Goal: Navigation & Orientation: Find specific page/section

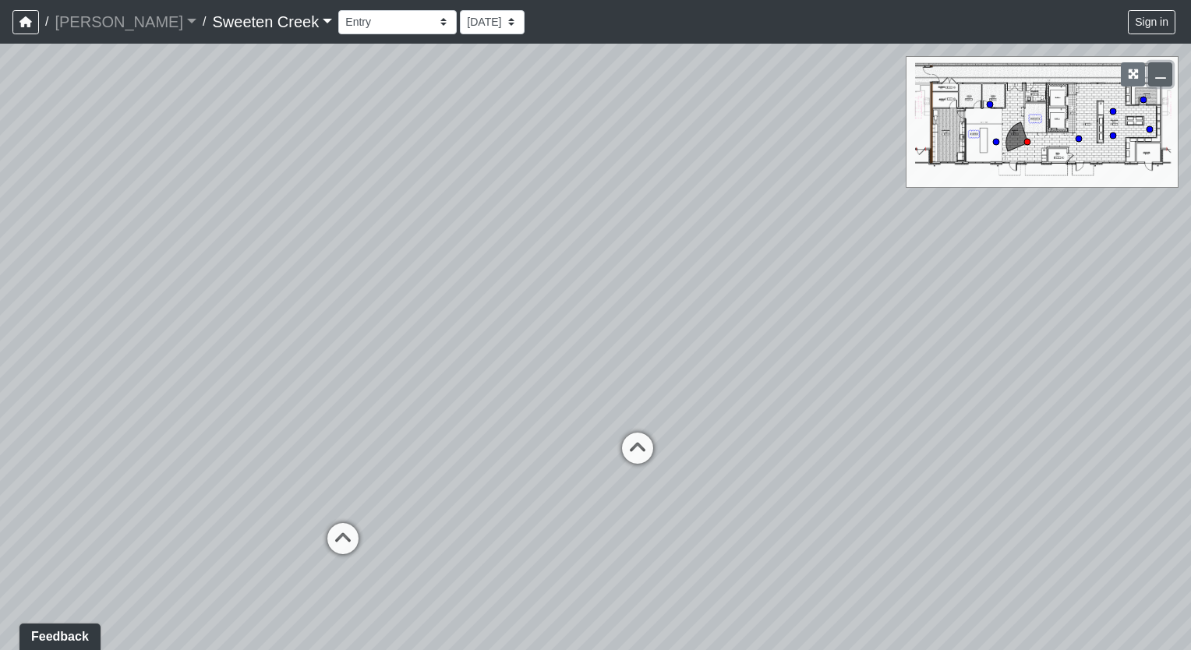
click at [1160, 76] on icon "button" at bounding box center [1160, 74] width 11 height 11
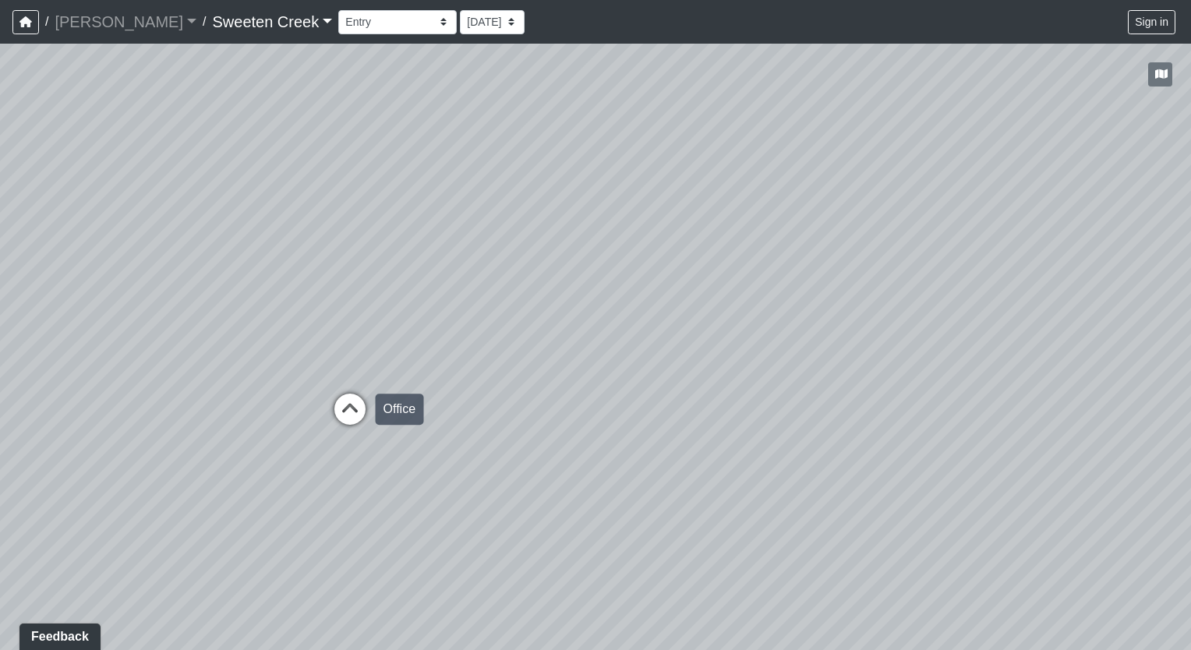
drag, startPoint x: 761, startPoint y: 462, endPoint x: 353, endPoint y: 398, distance: 412.6
click at [353, 398] on div "Loading... Office Loading... Reception Loading... Mailroom - Elevator Lobby" at bounding box center [595, 347] width 1191 height 606
click at [348, 412] on icon at bounding box center [350, 417] width 47 height 47
drag, startPoint x: 568, startPoint y: 457, endPoint x: 211, endPoint y: 405, distance: 360.7
click at [211, 405] on div "Loading... Office Loading... Reception Loading... Mailroom - Elevator Lobby Loa…" at bounding box center [595, 347] width 1191 height 606
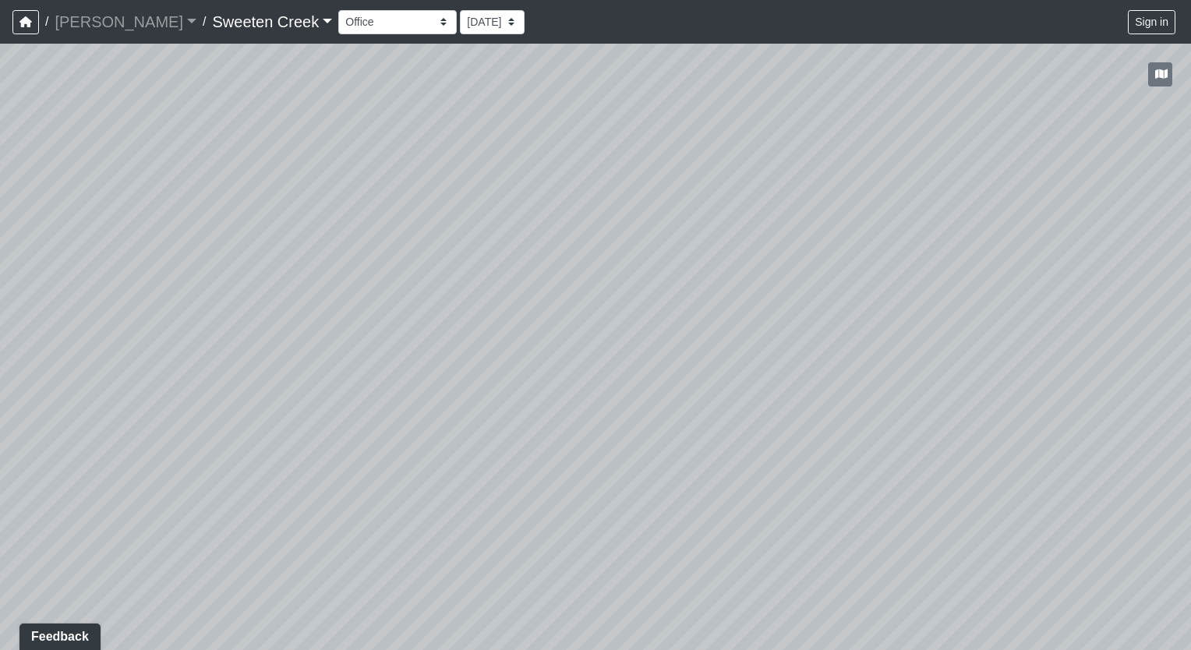
drag, startPoint x: 716, startPoint y: 454, endPoint x: 490, endPoint y: 488, distance: 228.6
click at [0, 588] on html "/ [PERSON_NAME] Loading... / Sweeten Creek Sweeten Creek Loading... [GEOGRAPHIC…" at bounding box center [595, 325] width 1191 height 650
drag, startPoint x: 1008, startPoint y: 458, endPoint x: 125, endPoint y: 270, distance: 902.7
click at [125, 270] on div "Loading... Office Loading... Reception Loading... Mailroom - Elevator Lobby Loa…" at bounding box center [595, 347] width 1191 height 606
click at [636, 333] on icon at bounding box center [640, 342] width 47 height 47
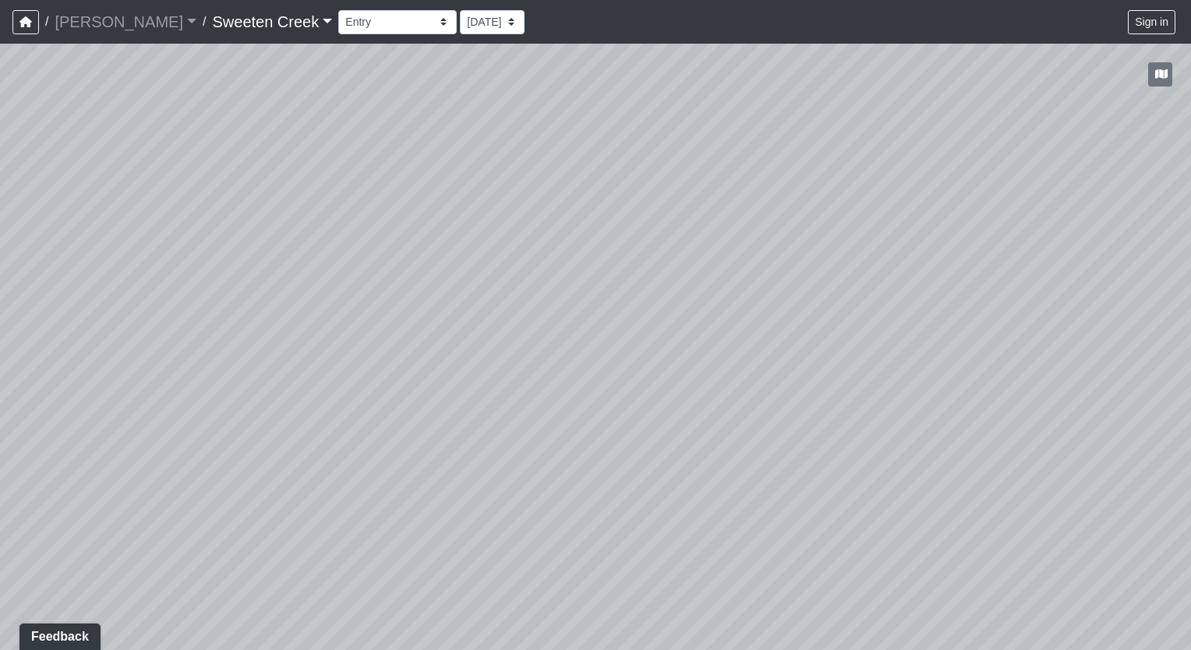
drag, startPoint x: 675, startPoint y: 432, endPoint x: 614, endPoint y: 569, distance: 150.1
click at [614, 569] on div "Loading... Office Loading... Reception Loading... Mailroom - Elevator Lobby Loa…" at bounding box center [595, 347] width 1191 height 606
drag, startPoint x: 631, startPoint y: 388, endPoint x: 954, endPoint y: 367, distance: 323.4
click at [954, 367] on div "Loading... Office Loading... Reception Loading... Mailroom - Elevator Lobby Loa…" at bounding box center [595, 347] width 1191 height 606
drag, startPoint x: 421, startPoint y: 432, endPoint x: 799, endPoint y: 416, distance: 378.4
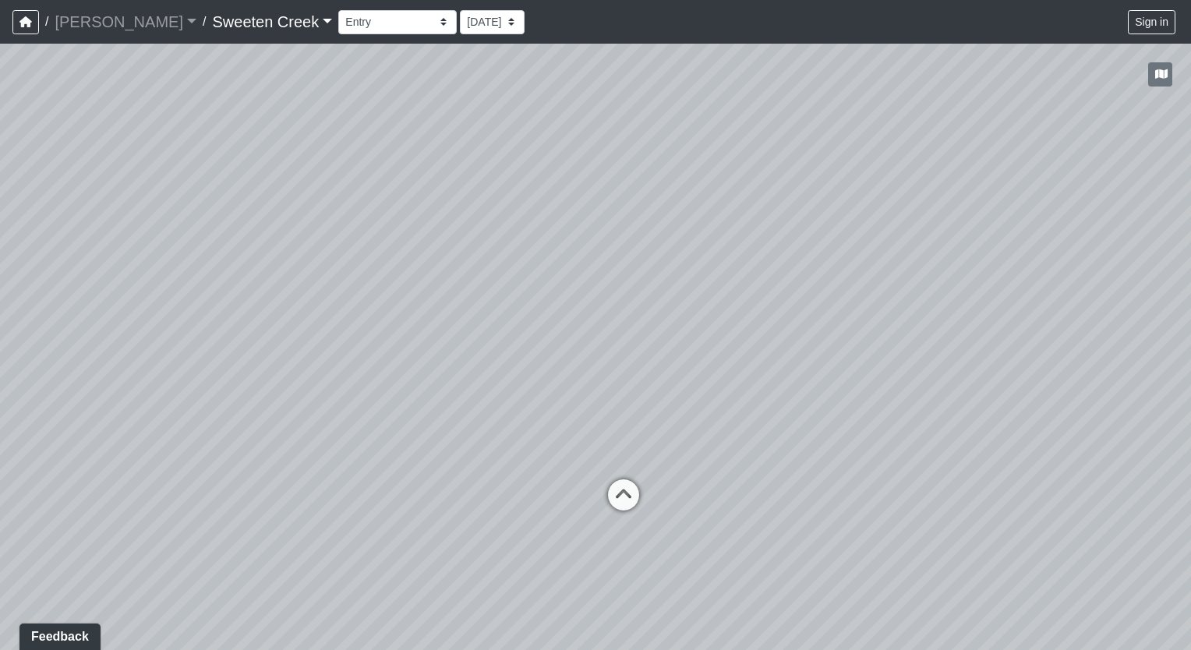
click at [799, 416] on div "Loading... Office Loading... Reception Loading... Mailroom - Elevator Lobby Loa…" at bounding box center [595, 347] width 1191 height 606
drag, startPoint x: 485, startPoint y: 433, endPoint x: 899, endPoint y: 465, distance: 415.1
click at [899, 465] on div "Loading... Office Loading... Reception Loading... Mailroom - Elevator Lobby Loa…" at bounding box center [595, 347] width 1191 height 606
drag, startPoint x: 245, startPoint y: 417, endPoint x: 744, endPoint y: 410, distance: 499.7
click at [744, 410] on div "Loading... Office Loading... Reception Loading... Mailroom - Elevator Lobby Loa…" at bounding box center [595, 347] width 1191 height 606
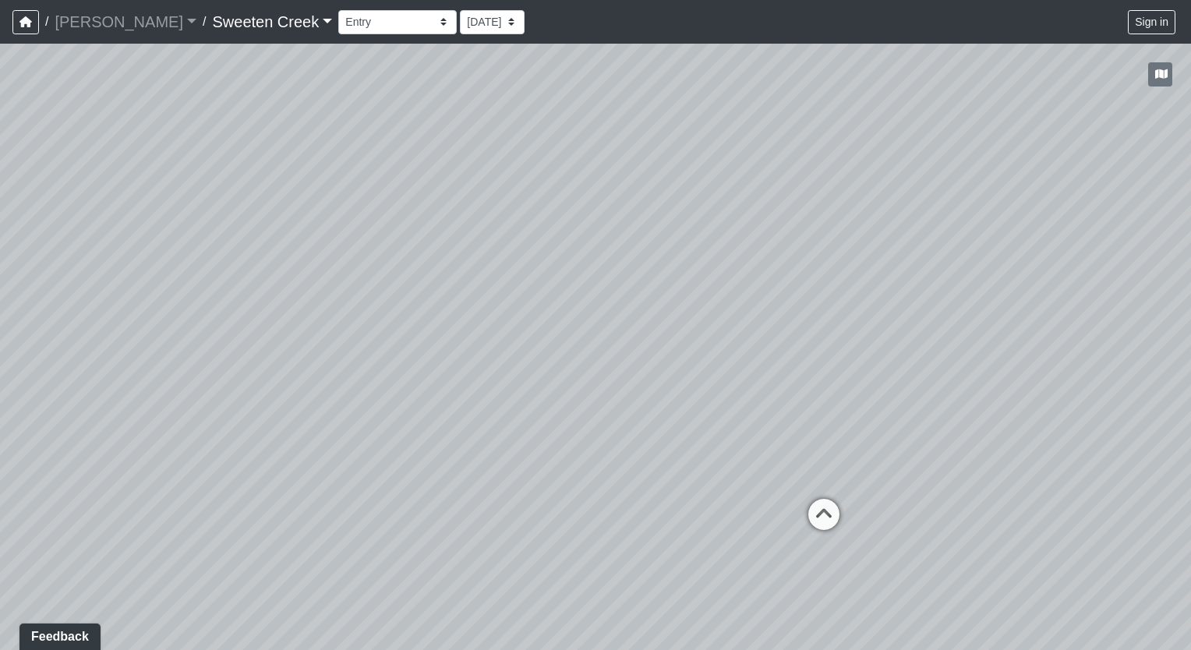
drag, startPoint x: 670, startPoint y: 442, endPoint x: 84, endPoint y: 396, distance: 587.2
click at [52, 405] on div "Loading... Office Loading... Reception Loading... Mailroom - Elevator Lobby Loa…" at bounding box center [595, 347] width 1191 height 606
click at [821, 506] on icon at bounding box center [823, 521] width 47 height 47
drag, startPoint x: 748, startPoint y: 380, endPoint x: 1193, endPoint y: 443, distance: 449.5
click at [1190, 443] on html "/ [PERSON_NAME] Loading... / Sweeten Creek Sweeten Creek Loading... [GEOGRAPHIC…" at bounding box center [595, 325] width 1191 height 650
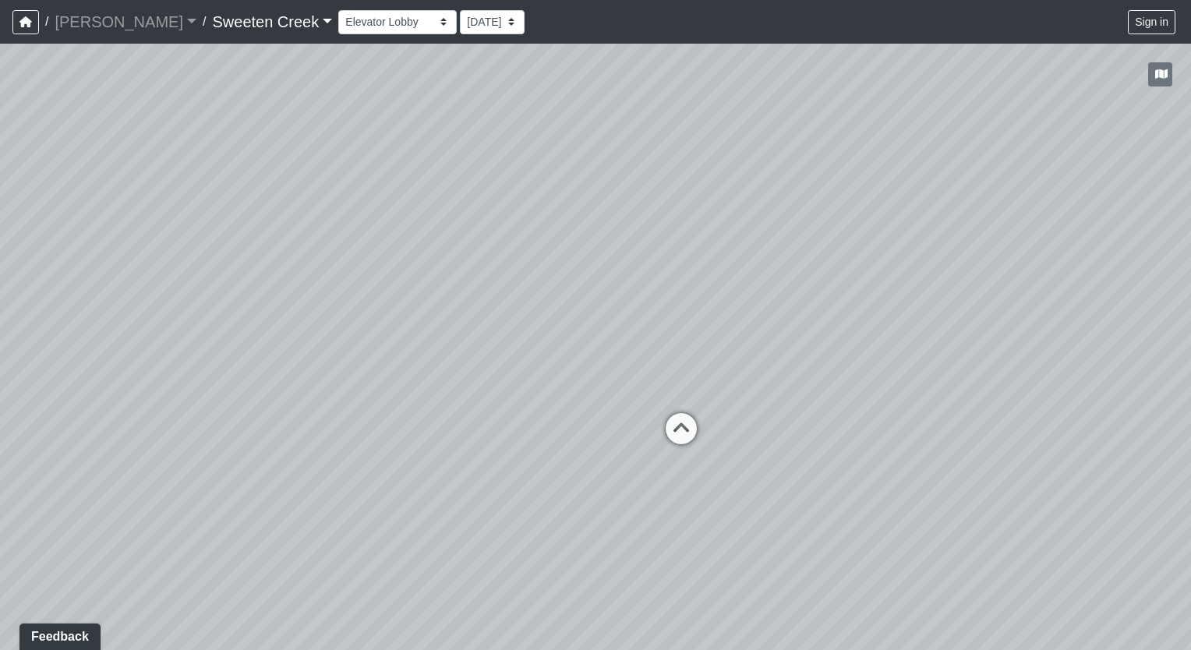
drag, startPoint x: 104, startPoint y: 518, endPoint x: 415, endPoint y: 472, distance: 315.3
click at [415, 472] on div "Loading... Office Loading... Reception Loading... Mailroom - Elevator Lobby Loa…" at bounding box center [595, 347] width 1191 height 606
click at [686, 425] on icon at bounding box center [681, 436] width 47 height 47
drag, startPoint x: 685, startPoint y: 465, endPoint x: 30, endPoint y: 438, distance: 655.3
click at [30, 438] on div "Loading... Office Loading... Reception Loading... Mailroom - Elevator Lobby Loa…" at bounding box center [595, 347] width 1191 height 606
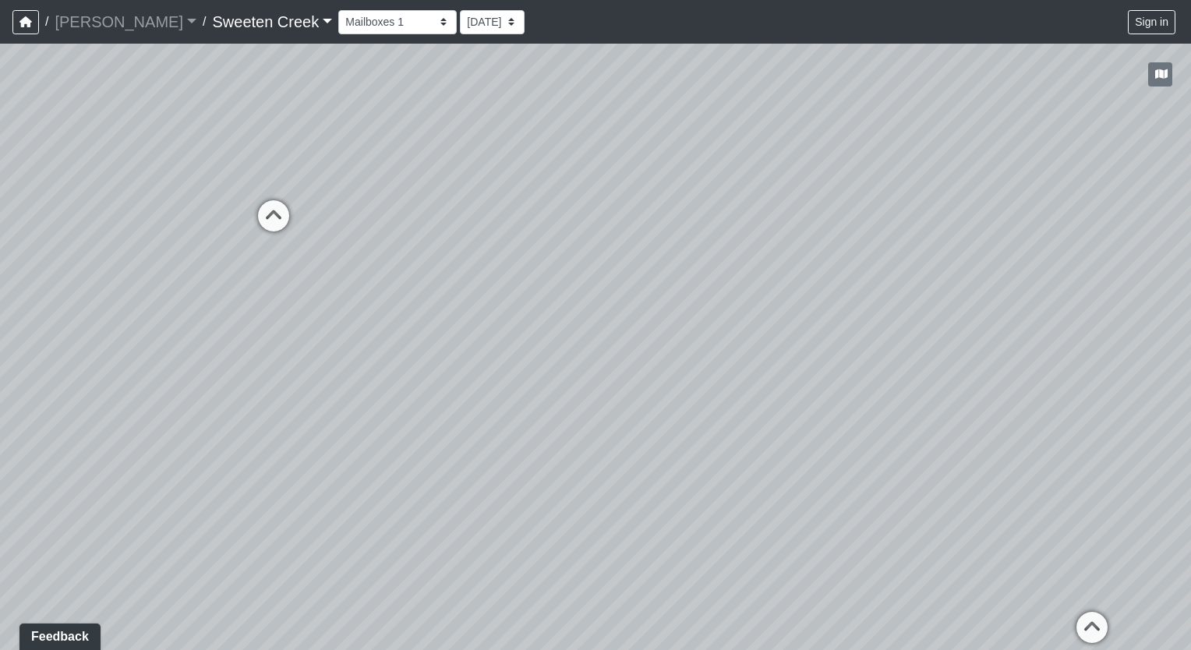
drag, startPoint x: 745, startPoint y: 419, endPoint x: -3, endPoint y: 386, distance: 749.0
click at [0, 386] on html "/ [PERSON_NAME] Loading... / Sweeten Creek Sweeten Creek Loading... [GEOGRAPHIC…" at bounding box center [595, 325] width 1191 height 650
drag, startPoint x: 751, startPoint y: 331, endPoint x: 169, endPoint y: 292, distance: 583.6
click at [153, 299] on div "Loading... Office Loading... Reception Loading... Mailroom - Elevator Lobby Loa…" at bounding box center [595, 347] width 1191 height 606
drag, startPoint x: 670, startPoint y: 270, endPoint x: 136, endPoint y: 260, distance: 534.0
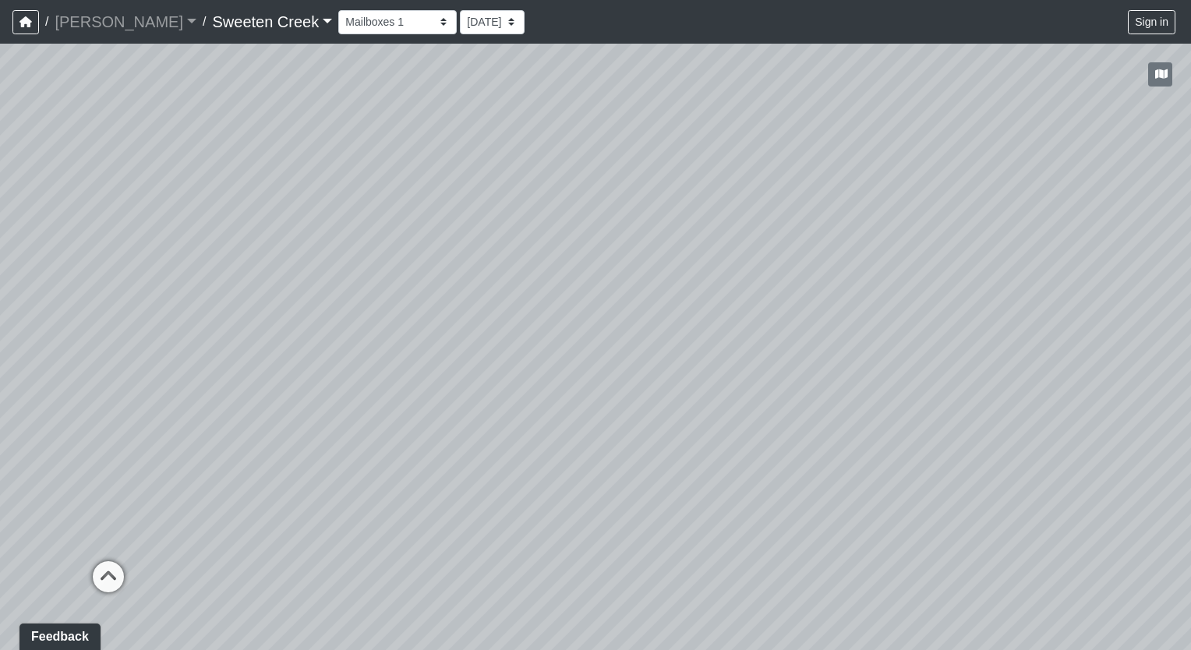
click at [133, 263] on div "Loading... Office Loading... Reception Loading... Mailroom - Elevator Lobby Loa…" at bounding box center [595, 347] width 1191 height 606
drag, startPoint x: 641, startPoint y: 251, endPoint x: 205, endPoint y: 301, distance: 439.3
click at [115, 328] on div "Loading... Office Loading... Reception Loading... Mailroom - Elevator Lobby Loa…" at bounding box center [595, 347] width 1191 height 606
click at [895, 459] on icon at bounding box center [900, 481] width 47 height 47
drag, startPoint x: 1129, startPoint y: 440, endPoint x: 369, endPoint y: 457, distance: 759.4
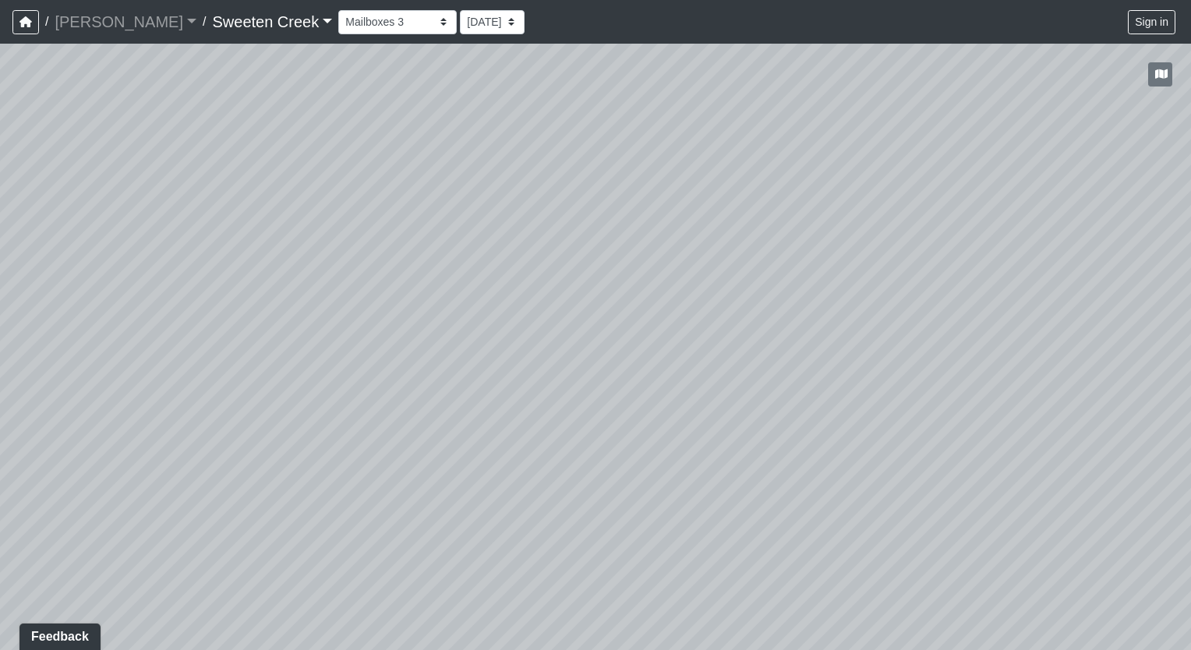
click at [343, 467] on div "Loading... Office Loading... Reception Loading... Mailroom - Elevator Lobby Loa…" at bounding box center [595, 347] width 1191 height 606
drag, startPoint x: 652, startPoint y: 380, endPoint x: 578, endPoint y: 386, distance: 75.0
click at [578, 386] on div "Loading... Office Loading... Reception Loading... Mailroom - Elevator Lobby Loa…" at bounding box center [595, 347] width 1191 height 606
click at [729, 408] on icon at bounding box center [723, 417] width 47 height 47
drag, startPoint x: 646, startPoint y: 410, endPoint x: 1163, endPoint y: 468, distance: 520.1
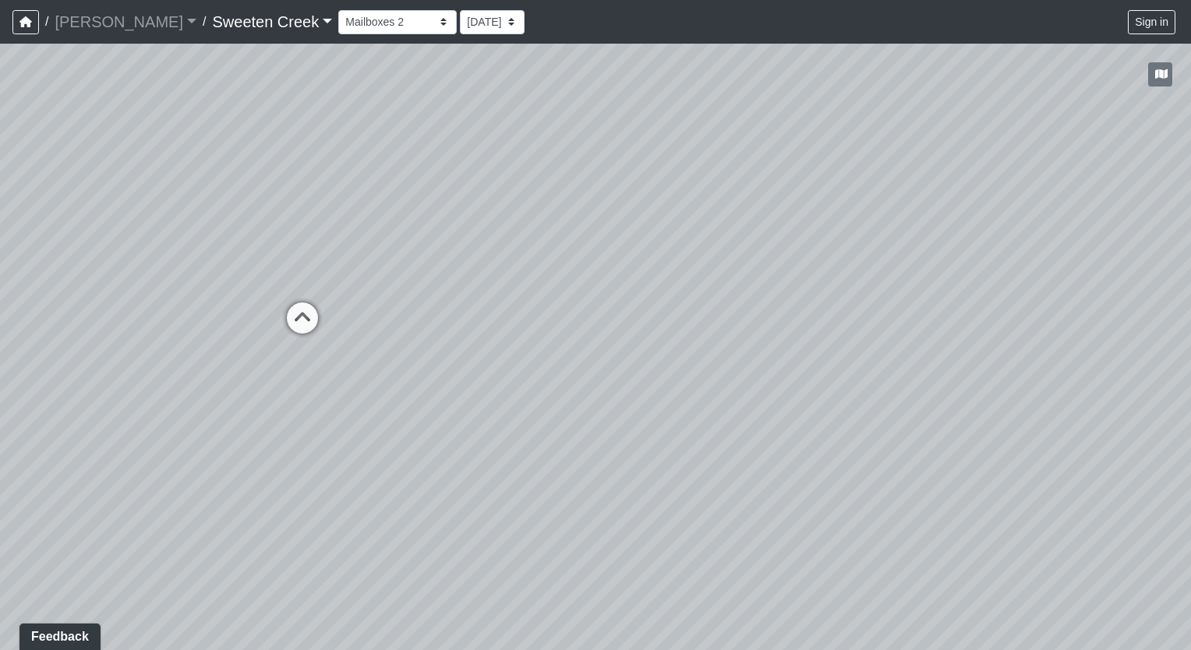
click at [1163, 468] on div "Loading... Office Loading... Reception Loading... Mailroom - Elevator Lobby Loa…" at bounding box center [595, 347] width 1191 height 606
drag, startPoint x: 312, startPoint y: 292, endPoint x: 672, endPoint y: 335, distance: 362.7
click at [672, 335] on div "Loading... Office Loading... Reception Loading... Mailroom - Elevator Lobby Loa…" at bounding box center [595, 347] width 1191 height 606
click at [578, 346] on icon at bounding box center [579, 360] width 47 height 47
drag, startPoint x: 413, startPoint y: 320, endPoint x: 8, endPoint y: 323, distance: 405.3
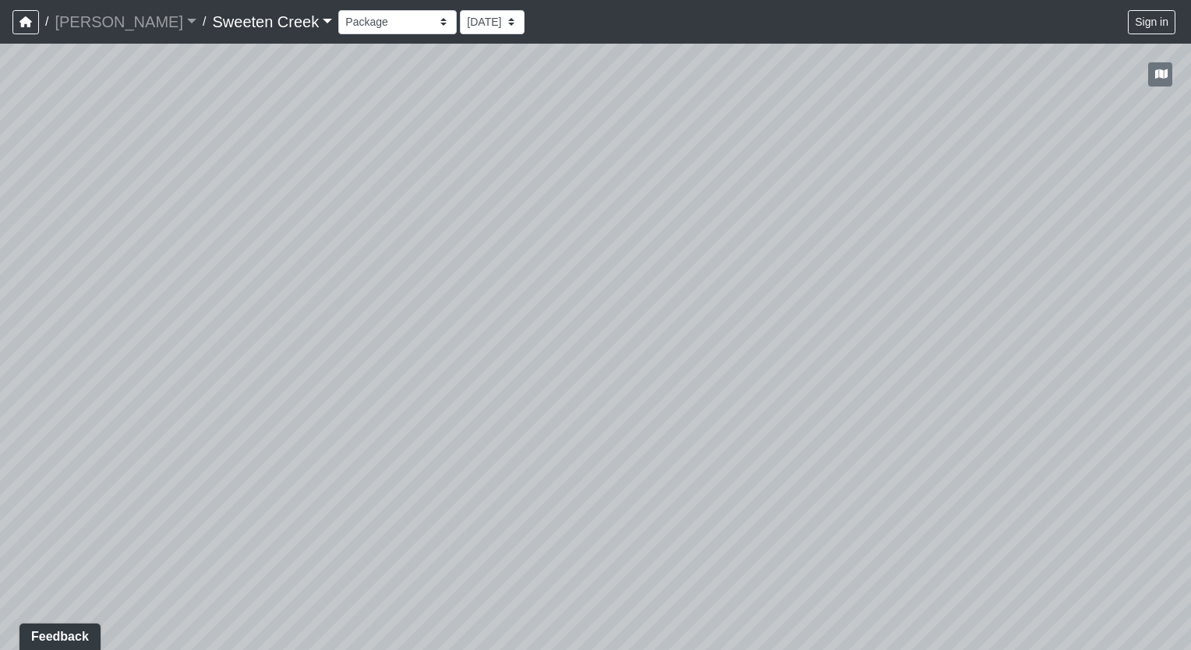
click at [0, 325] on html "/ [PERSON_NAME] Loading... / Sweeten Creek Sweeten Creek Loading... [GEOGRAPHIC…" at bounding box center [595, 325] width 1191 height 650
drag, startPoint x: 1012, startPoint y: 364, endPoint x: 1193, endPoint y: 327, distance: 185.4
click at [1190, 327] on html "/ [PERSON_NAME] Loading... / Sweeten Creek Sweeten Creek Loading... [GEOGRAPHIC…" at bounding box center [595, 325] width 1191 height 650
drag, startPoint x: 11, startPoint y: 248, endPoint x: 1122, endPoint y: 321, distance: 1113.1
click at [1129, 320] on div "Loading... Office Loading... Reception Loading... Mailroom - Elevator Lobby Loa…" at bounding box center [595, 347] width 1191 height 606
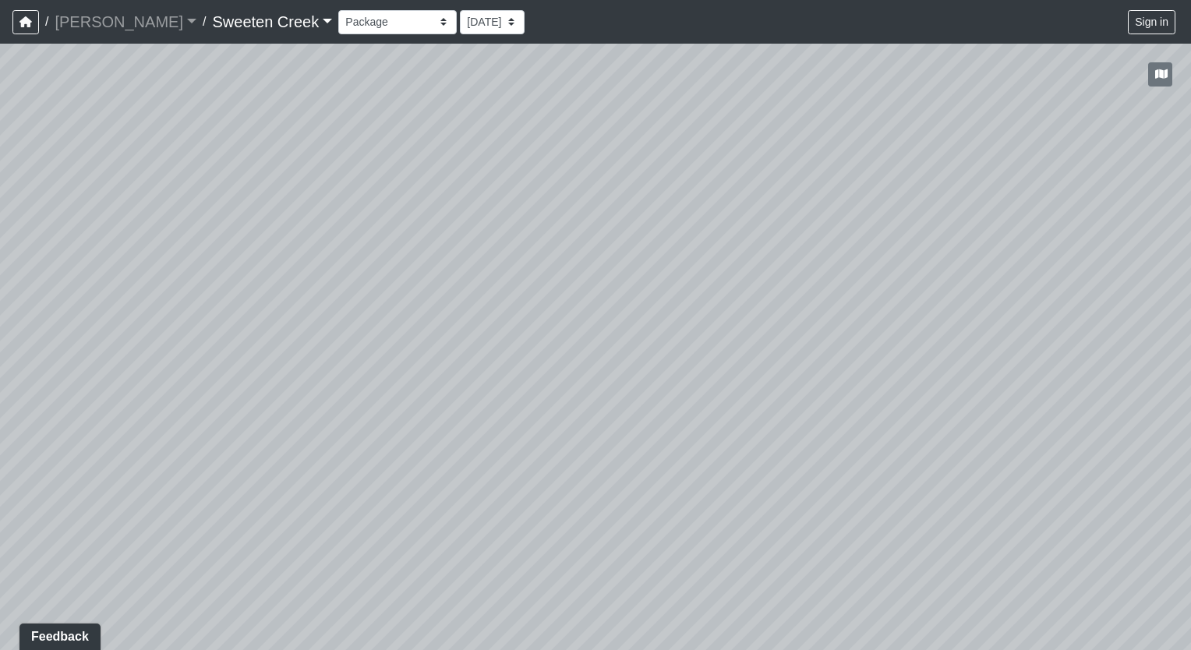
drag, startPoint x: 223, startPoint y: 339, endPoint x: 633, endPoint y: 219, distance: 427.2
click at [635, 218] on div "Loading... Office Loading... Reception Loading... Mailroom - Elevator Lobby Loa…" at bounding box center [595, 347] width 1191 height 606
drag, startPoint x: 264, startPoint y: 282, endPoint x: 221, endPoint y: 270, distance: 45.4
click at [421, 261] on div "Loading... Office Loading... Reception Loading... Mailroom - Elevator Lobby Loa…" at bounding box center [595, 347] width 1191 height 606
click at [152, 273] on icon at bounding box center [154, 280] width 47 height 47
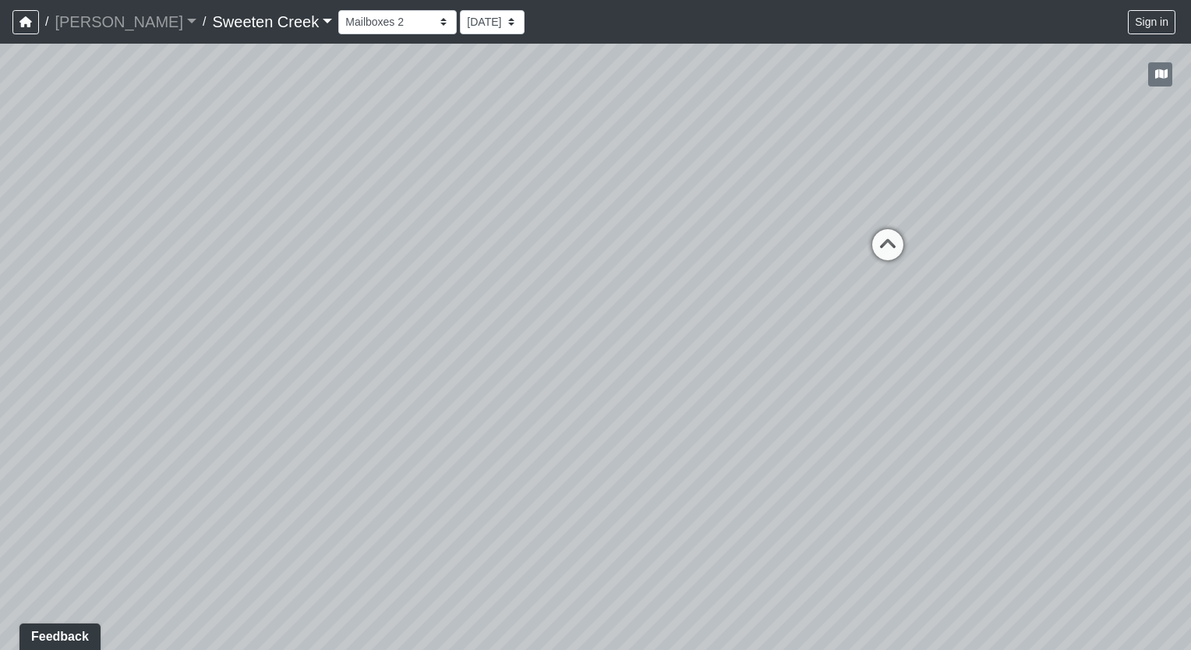
drag, startPoint x: 640, startPoint y: 358, endPoint x: 600, endPoint y: 365, distance: 40.4
click at [600, 365] on div "Loading... Office Loading... Reception Loading... Mailroom - Elevator Lobby Loa…" at bounding box center [595, 347] width 1191 height 606
click at [889, 242] on icon at bounding box center [887, 252] width 47 height 47
drag, startPoint x: 666, startPoint y: 373, endPoint x: 959, endPoint y: 329, distance: 296.4
click at [959, 329] on div "Loading... Office Loading... Reception Loading... Mailroom - Elevator Lobby Loa…" at bounding box center [595, 347] width 1191 height 606
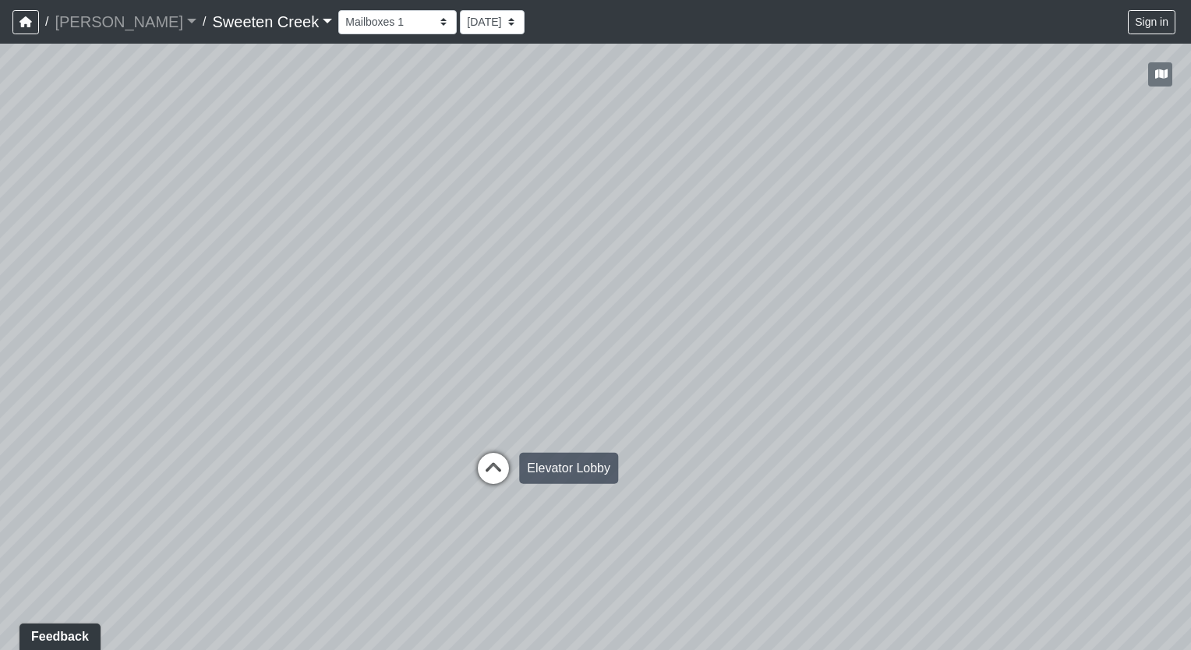
click at [495, 458] on icon at bounding box center [493, 476] width 47 height 47
drag, startPoint x: 718, startPoint y: 388, endPoint x: 295, endPoint y: 441, distance: 425.8
click at [295, 441] on div "Loading... Office Loading... Reception Loading... Mailroom - Elevator Lobby Loa…" at bounding box center [595, 347] width 1191 height 606
drag, startPoint x: 793, startPoint y: 396, endPoint x: 260, endPoint y: 382, distance: 533.3
click at [260, 382] on div "Loading... Office Loading... Reception Loading... Mailroom - Elevator Lobby Loa…" at bounding box center [595, 347] width 1191 height 606
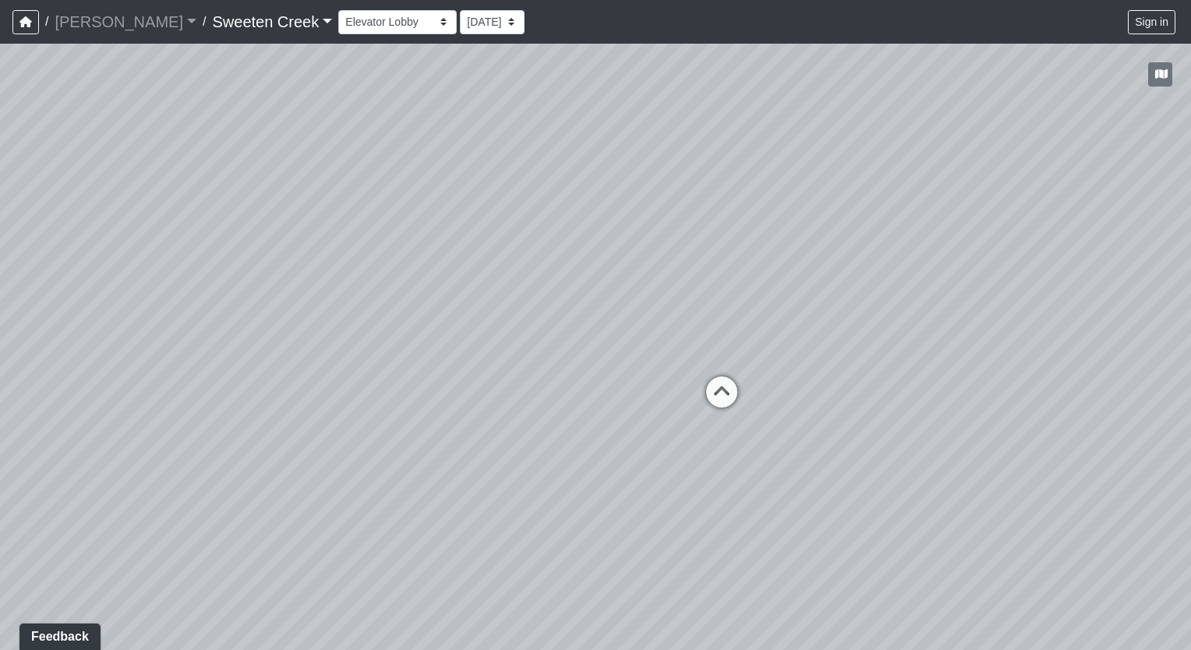
drag, startPoint x: 888, startPoint y: 343, endPoint x: 260, endPoint y: 329, distance: 628.4
click at [260, 329] on div "Loading... Office Loading... Reception Loading... Mailroom - Elevator Lobby Loa…" at bounding box center [595, 347] width 1191 height 606
click at [717, 388] on icon at bounding box center [719, 399] width 47 height 47
click at [614, 430] on icon at bounding box center [612, 433] width 47 height 47
drag, startPoint x: 503, startPoint y: 338, endPoint x: 765, endPoint y: 345, distance: 262.0
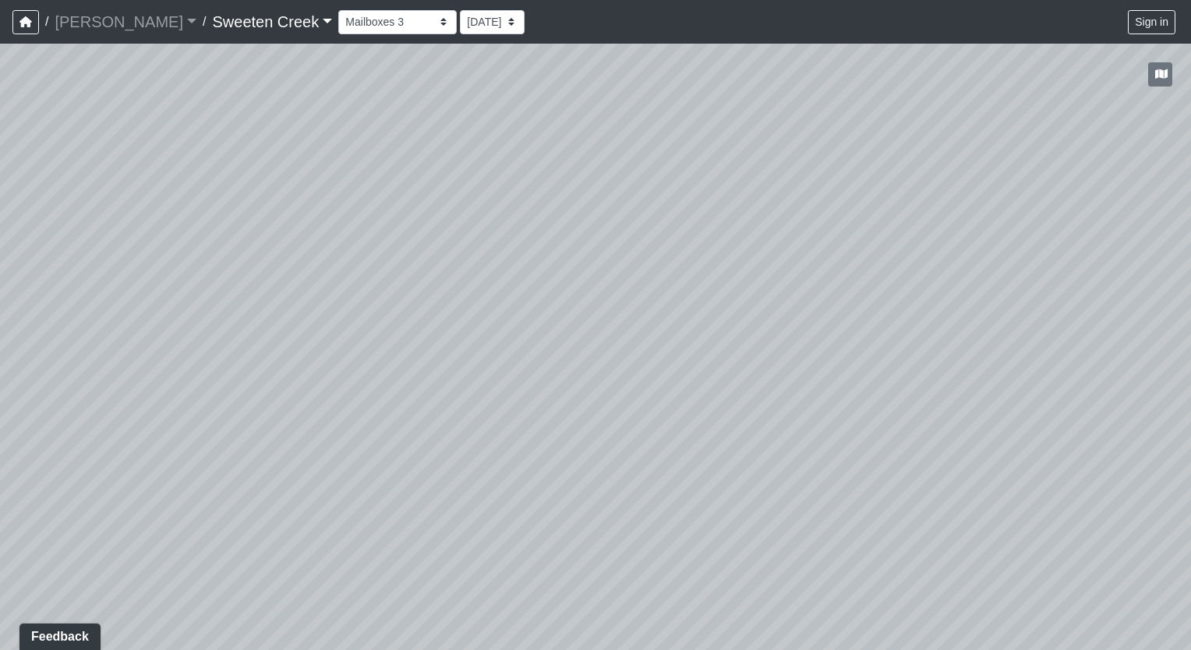
click at [765, 345] on div "Loading... Office Loading... Reception Loading... Mailroom - Elevator Lobby Loa…" at bounding box center [595, 347] width 1191 height 606
click at [370, 20] on select "Bistro Fitness - Hobby Booth Seating Counter Dining Dining 2 Elevators Elevator…" at bounding box center [397, 22] width 118 height 24
click at [338, 10] on select "Bistro Fitness - Hobby Booth Seating Counter Dining Dining 2 Elevators Elevator…" at bounding box center [397, 22] width 118 height 24
click at [376, 23] on select "Bistro Fitness - Hobby Booth Seating Counter Dining Dining 2 Elevators Elevator…" at bounding box center [397, 22] width 118 height 24
click at [338, 10] on select "Bistro Fitness - Hobby Booth Seating Counter Dining Dining 2 Elevators Elevator…" at bounding box center [397, 22] width 118 height 24
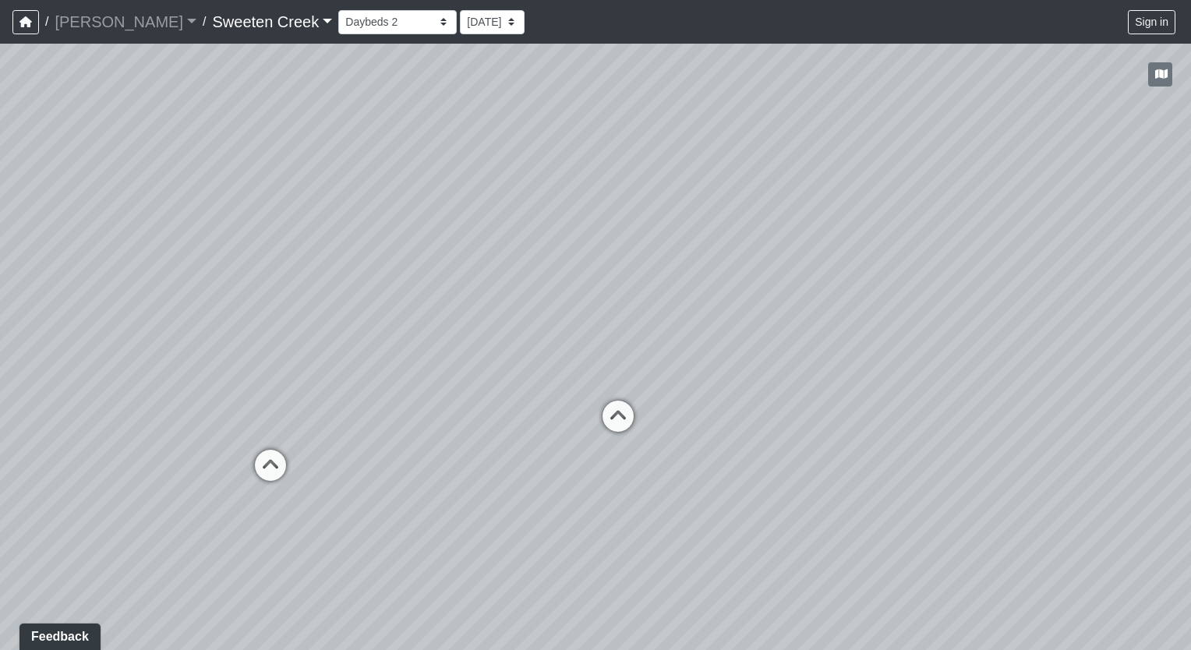
drag, startPoint x: 814, startPoint y: 333, endPoint x: 75, endPoint y: 349, distance: 739.1
click at [75, 349] on div "Loading... Office Loading... Reception Loading... Mailroom - Elevator Lobby Loa…" at bounding box center [595, 347] width 1191 height 606
drag, startPoint x: 786, startPoint y: 451, endPoint x: 104, endPoint y: 387, distance: 684.9
click at [104, 387] on div "Loading... Office Loading... Reception Loading... Mailroom - Elevator Lobby Loa…" at bounding box center [595, 347] width 1191 height 606
drag, startPoint x: 808, startPoint y: 391, endPoint x: 281, endPoint y: 434, distance: 527.9
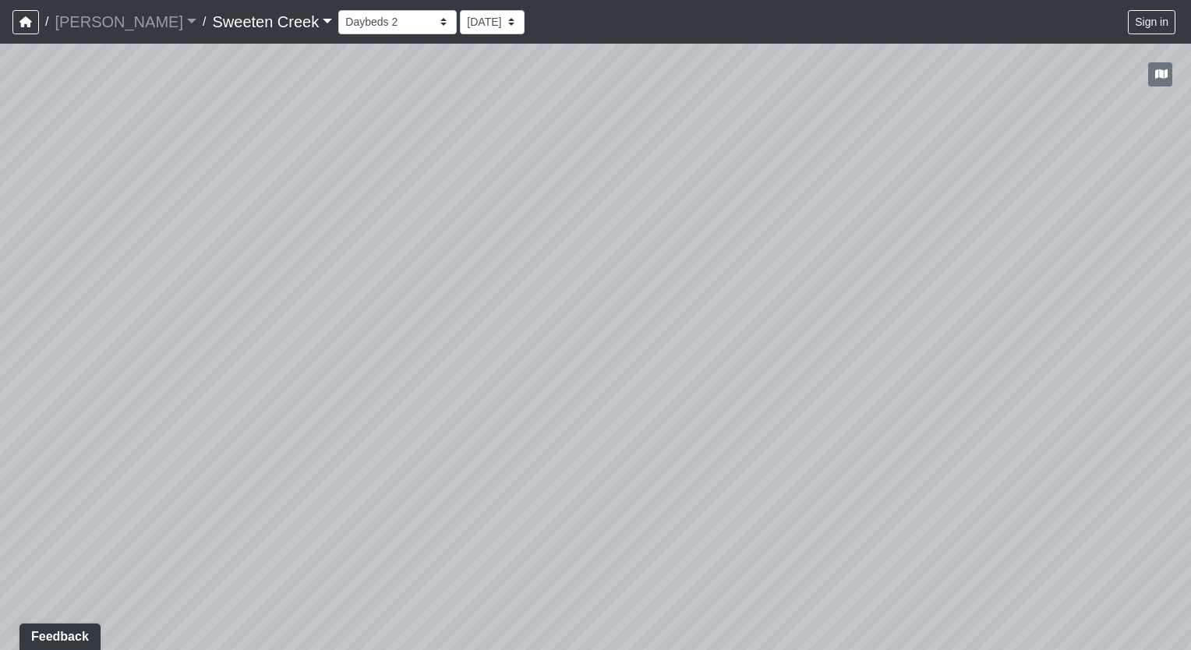
click at [281, 434] on div "Loading... Office Loading... Reception Loading... Mailroom - Elevator Lobby Loa…" at bounding box center [595, 347] width 1191 height 606
drag, startPoint x: 986, startPoint y: 415, endPoint x: 780, endPoint y: 419, distance: 205.8
click at [780, 419] on div "Loading... Office Loading... Reception Loading... Mailroom - Elevator Lobby Loa…" at bounding box center [595, 347] width 1191 height 606
click at [376, 24] on select "Bistro Fitness - Hobby Booth Seating Counter Dining Dining 2 Elevators Elevator…" at bounding box center [397, 22] width 118 height 24
click at [338, 10] on select "Bistro Fitness - Hobby Booth Seating Counter Dining Dining 2 Elevators Elevator…" at bounding box center [397, 22] width 118 height 24
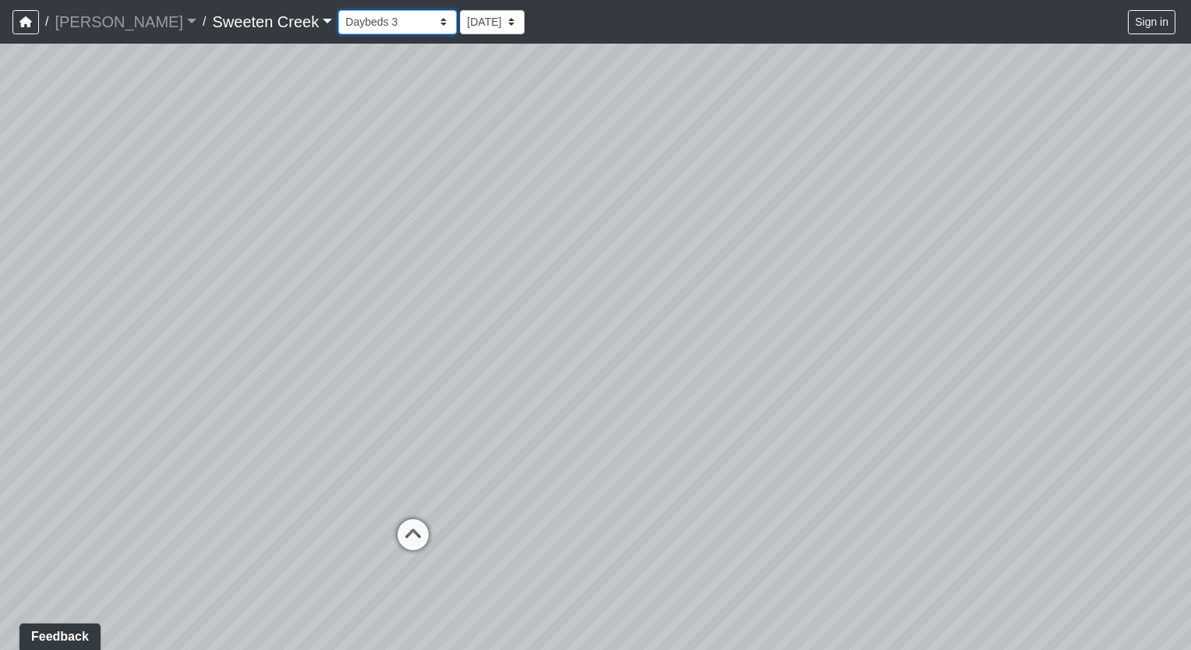
click at [377, 23] on select "Bistro Fitness - Hobby Booth Seating Counter Dining Dining 2 Elevators Elevator…" at bounding box center [397, 22] width 118 height 24
click at [338, 10] on select "Bistro Fitness - Hobby Booth Seating Counter Dining Dining 2 Elevators Elevator…" at bounding box center [397, 22] width 118 height 24
drag, startPoint x: 306, startPoint y: 163, endPoint x: 790, endPoint y: 202, distance: 484.8
click at [790, 202] on div "Loading... Office Loading... Reception Loading... Mailroom - Elevator Lobby Loa…" at bounding box center [595, 347] width 1191 height 606
drag, startPoint x: 520, startPoint y: 460, endPoint x: 1118, endPoint y: 433, distance: 598.5
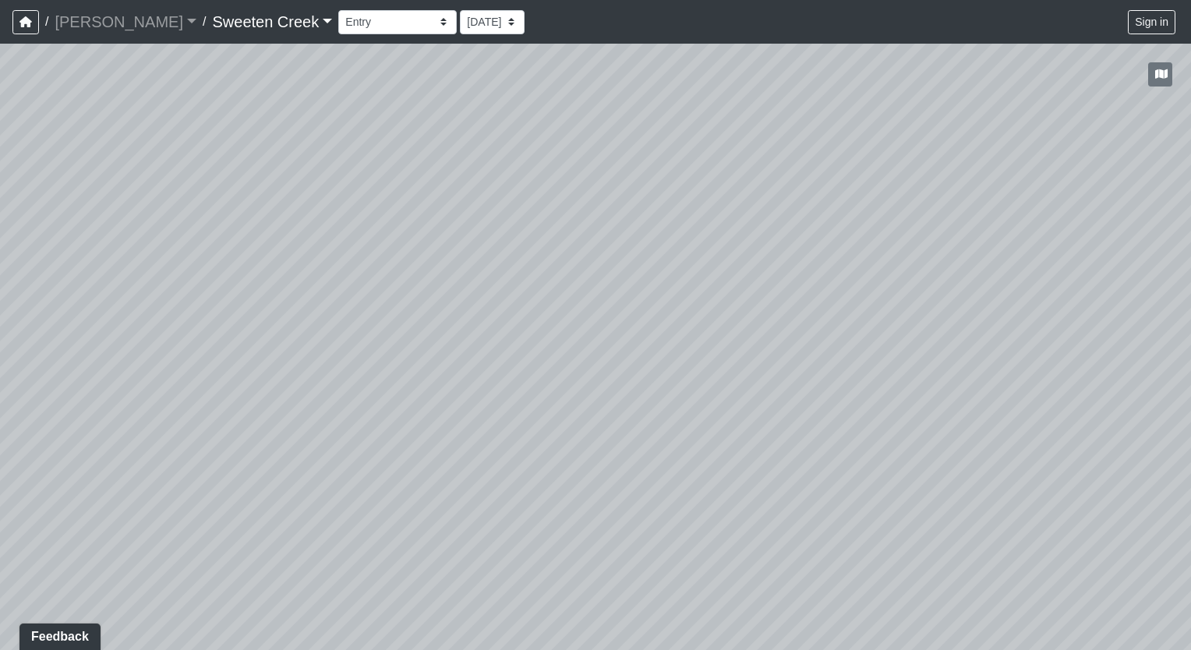
click at [1118, 433] on div "Loading... Office Loading... Reception Loading... Mailroom - Elevator Lobby Loa…" at bounding box center [595, 347] width 1191 height 606
drag, startPoint x: 358, startPoint y: 451, endPoint x: 300, endPoint y: 422, distance: 64.1
click at [300, 422] on div "Loading... Office Loading... Reception Loading... Mailroom - Elevator Lobby Loa…" at bounding box center [595, 347] width 1191 height 606
click at [375, 23] on select "Bistro Fitness - Hobby Booth Seating Counter Dining Dining 2 Elevators Elevator…" at bounding box center [397, 22] width 118 height 24
click at [338, 10] on select "Bistro Fitness - Hobby Booth Seating Counter Dining Dining 2 Elevators Elevator…" at bounding box center [397, 22] width 118 height 24
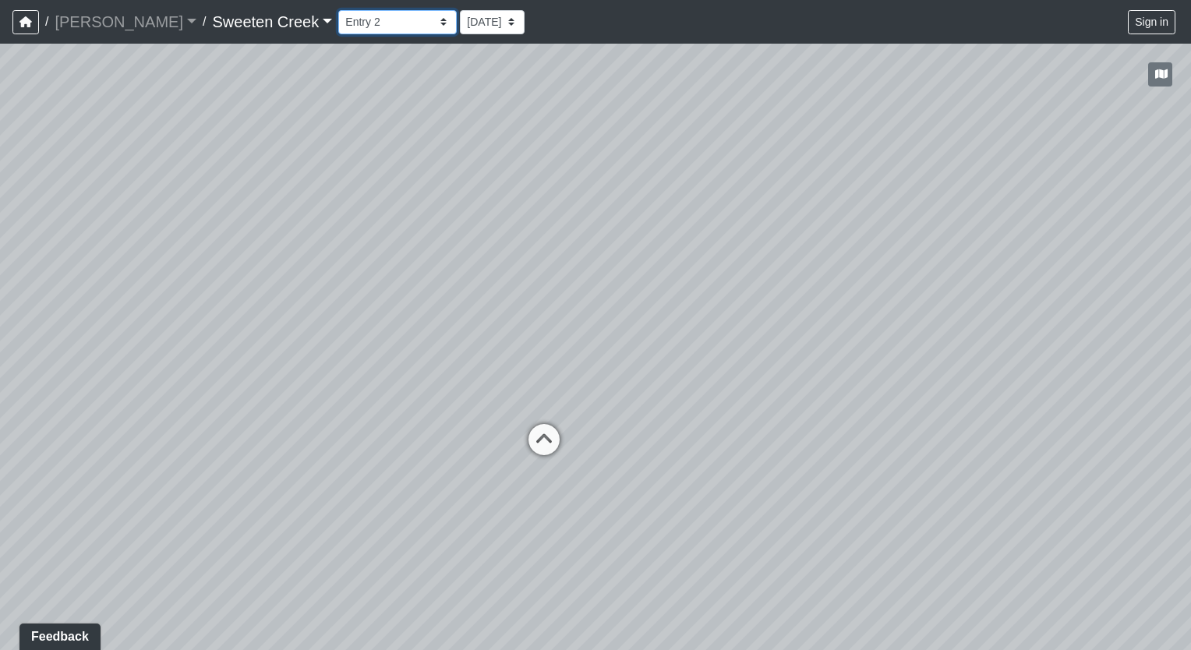
click at [373, 20] on select "Bistro Fitness - Hobby Booth Seating Counter Dining Dining 2 Elevators Elevator…" at bounding box center [397, 22] width 118 height 24
click at [338, 10] on select "Bistro Fitness - Hobby Booth Seating Counter Dining Dining 2 Elevators Elevator…" at bounding box center [397, 22] width 118 height 24
click at [371, 23] on select "Bistro Fitness - Hobby Booth Seating Counter Dining Dining 2 Elevators Elevator…" at bounding box center [397, 22] width 118 height 24
click at [338, 10] on select "Bistro Fitness - Hobby Booth Seating Counter Dining Dining 2 Elevators Elevator…" at bounding box center [397, 22] width 118 height 24
drag, startPoint x: 631, startPoint y: 379, endPoint x: 143, endPoint y: 339, distance: 489.5
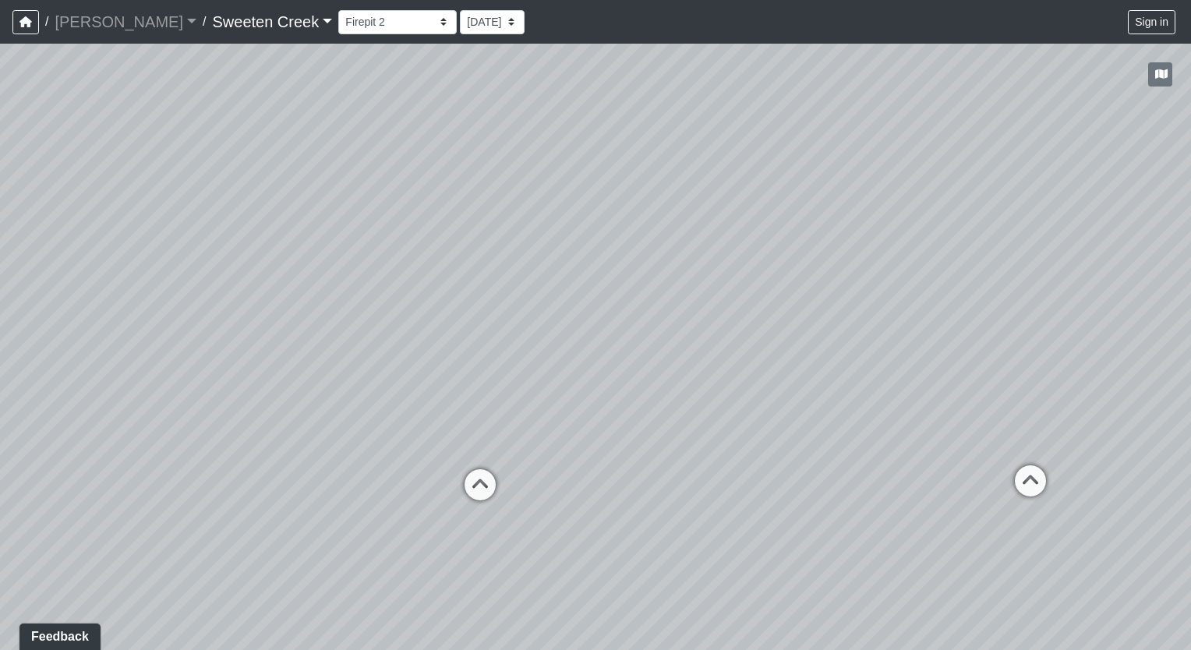
click at [143, 339] on div "Loading... Office Loading... Reception Loading... Mailroom - Elevator Lobby Loa…" at bounding box center [595, 347] width 1191 height 606
drag, startPoint x: 783, startPoint y: 354, endPoint x: 376, endPoint y: 292, distance: 410.7
click at [376, 292] on div "Loading... Office Loading... Reception Loading... Mailroom - Elevator Lobby Loa…" at bounding box center [595, 347] width 1191 height 606
drag, startPoint x: 873, startPoint y: 338, endPoint x: -3, endPoint y: 302, distance: 876.8
click at [0, 302] on html "/ [PERSON_NAME] Loading... / Sweeten Creek Sweeten Creek Loading... [GEOGRAPHIC…" at bounding box center [595, 325] width 1191 height 650
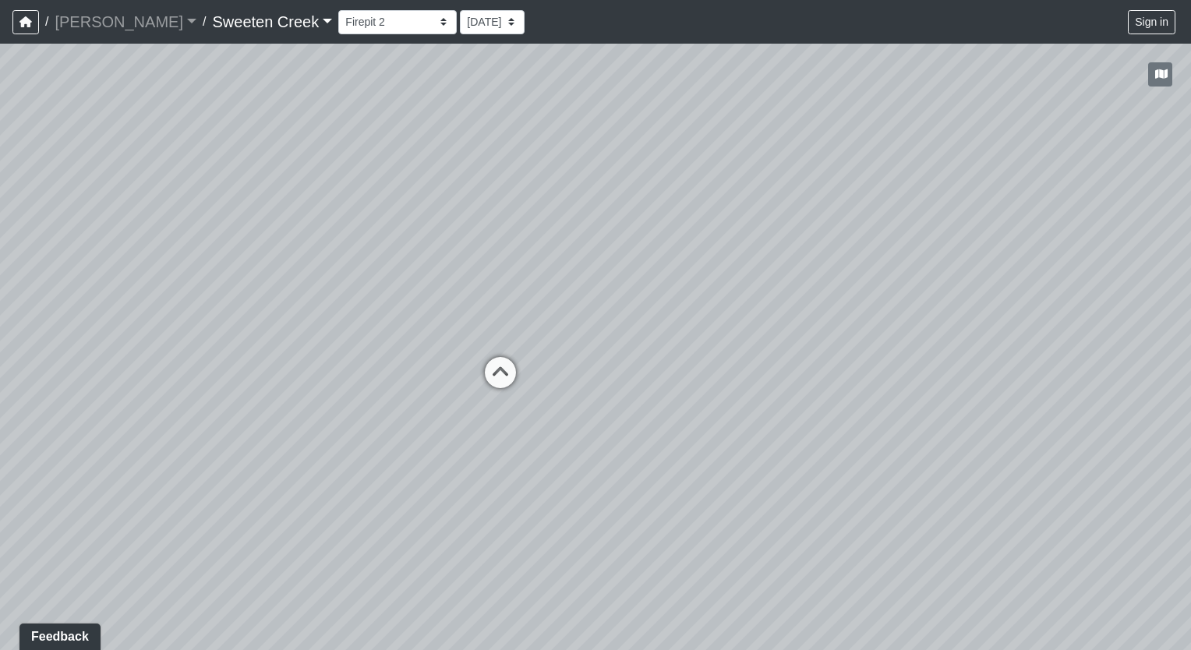
drag, startPoint x: 852, startPoint y: 330, endPoint x: 920, endPoint y: 362, distance: 75.0
click at [920, 362] on div "Loading... Office Loading... Reception Loading... Mailroom - Elevator Lobby Loa…" at bounding box center [595, 347] width 1191 height 606
drag, startPoint x: 364, startPoint y: 320, endPoint x: 850, endPoint y: 376, distance: 488.8
click at [850, 376] on div "Loading... Office Loading... Reception Loading... Mailroom - Elevator Lobby Loa…" at bounding box center [595, 347] width 1191 height 606
drag, startPoint x: 167, startPoint y: 365, endPoint x: 561, endPoint y: 418, distance: 397.9
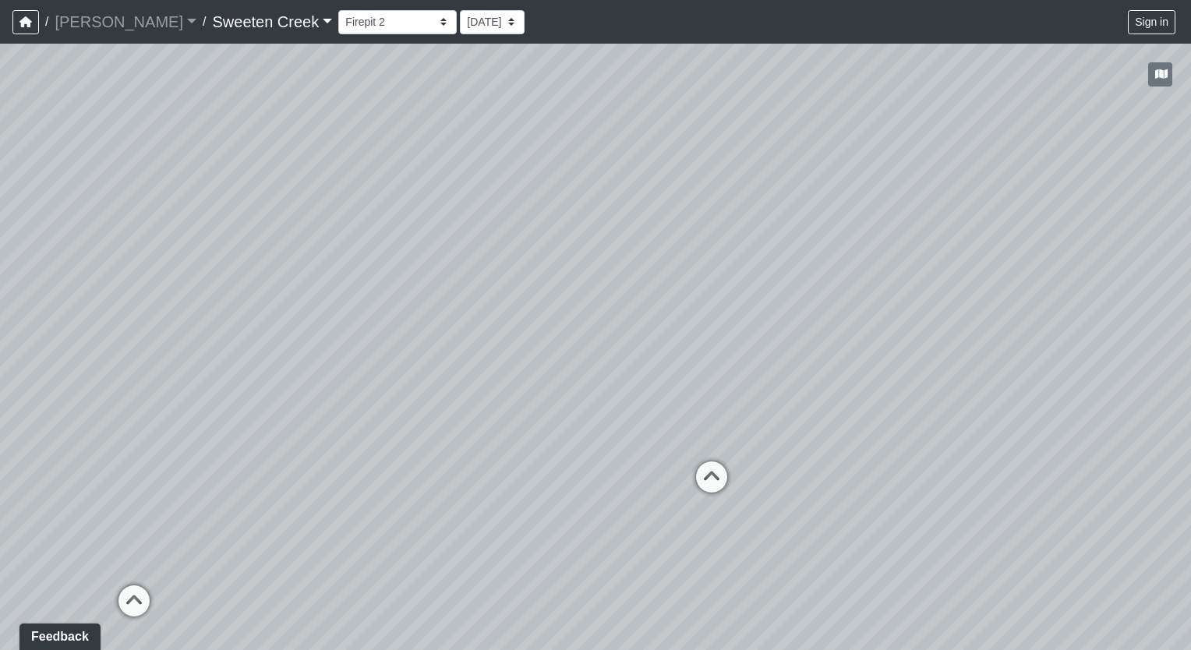
click at [561, 418] on div "Loading... Office Loading... Reception Loading... Mailroom - Elevator Lobby Loa…" at bounding box center [595, 347] width 1191 height 606
click at [139, 592] on icon at bounding box center [134, 608] width 47 height 47
click at [118, 472] on icon at bounding box center [120, 491] width 47 height 47
click at [336, 463] on icon at bounding box center [338, 484] width 47 height 47
click at [393, 423] on icon at bounding box center [392, 432] width 47 height 47
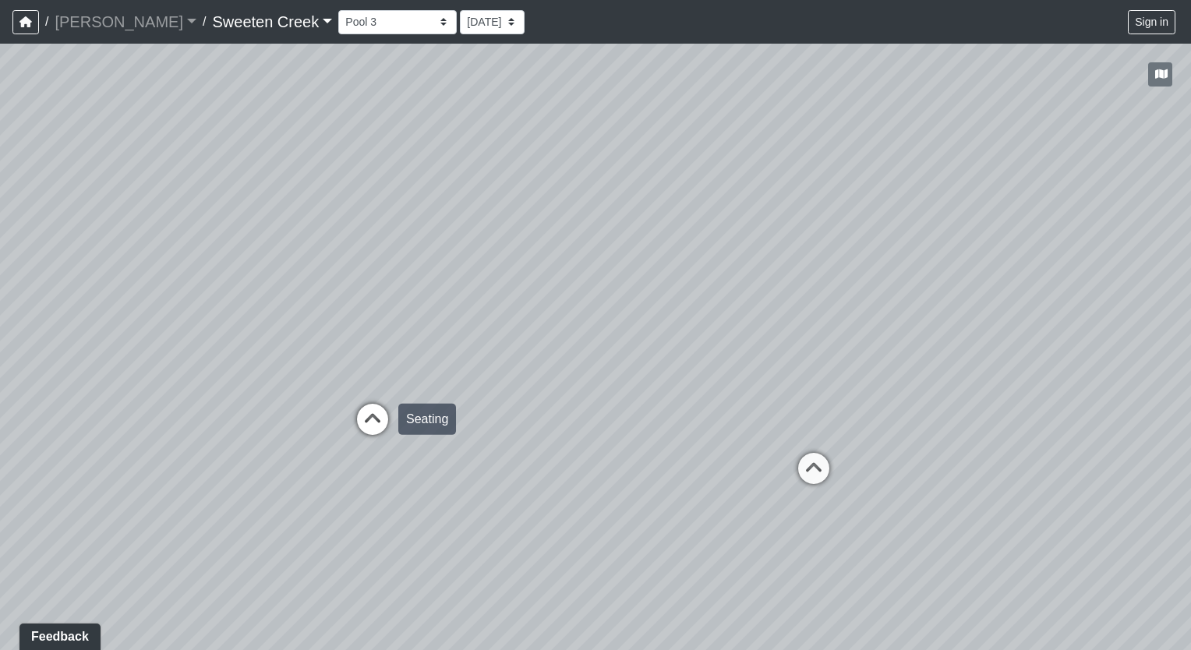
click at [371, 412] on icon at bounding box center [372, 427] width 47 height 47
drag, startPoint x: 499, startPoint y: 427, endPoint x: 408, endPoint y: 437, distance: 91.0
click at [408, 437] on div "Loading... Office Loading... Reception Loading... Mailroom - Elevator Lobby Loa…" at bounding box center [595, 347] width 1191 height 606
click at [373, 20] on select "Bistro Fitness - Hobby Booth Seating Counter Dining Dining 2 Elevators Elevator…" at bounding box center [397, 22] width 118 height 24
click at [338, 10] on select "Bistro Fitness - Hobby Booth Seating Counter Dining Dining 2 Elevators Elevator…" at bounding box center [397, 22] width 118 height 24
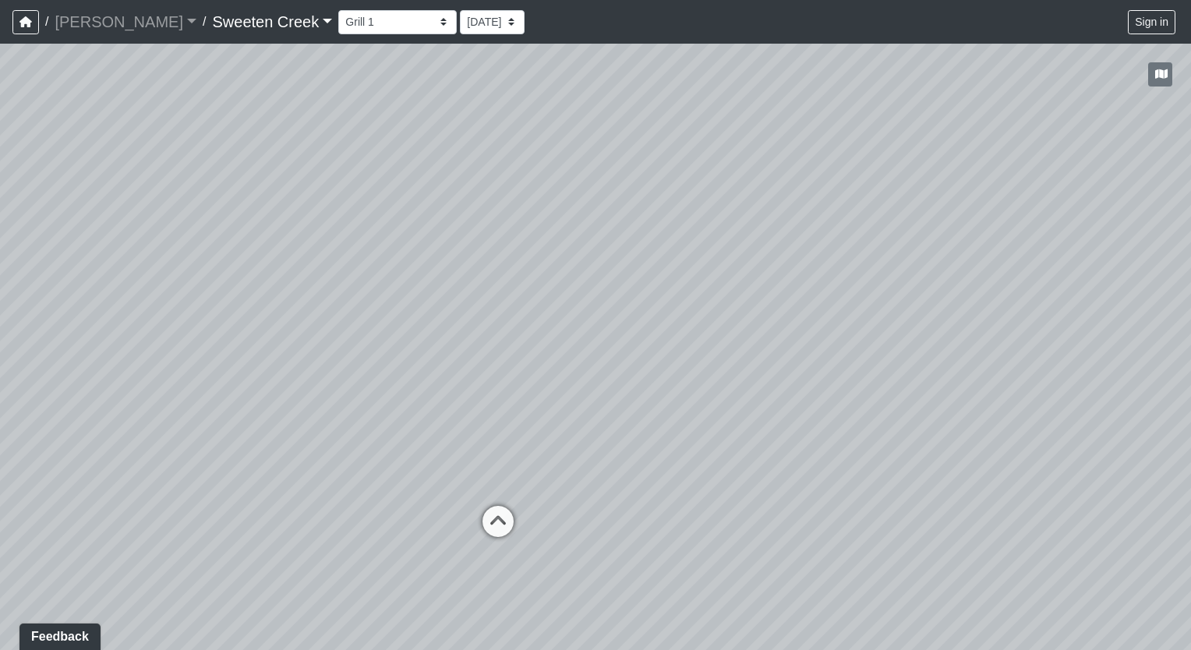
drag, startPoint x: 312, startPoint y: 470, endPoint x: 1193, endPoint y: 475, distance: 881.6
click at [1190, 475] on html "/ [PERSON_NAME] Loading... / Sweeten Creek Sweeten Creek Loading... [GEOGRAPHIC…" at bounding box center [595, 325] width 1191 height 650
drag, startPoint x: 384, startPoint y: 462, endPoint x: 1132, endPoint y: 414, distance: 749.0
click at [1132, 414] on div "Loading... Office Loading... Reception Loading... Mailroom - Elevator Lobby Loa…" at bounding box center [595, 347] width 1191 height 606
click at [373, 21] on select "Bistro Fitness - Hobby Booth Seating Counter Dining Dining 2 Elevators Elevator…" at bounding box center [397, 22] width 118 height 24
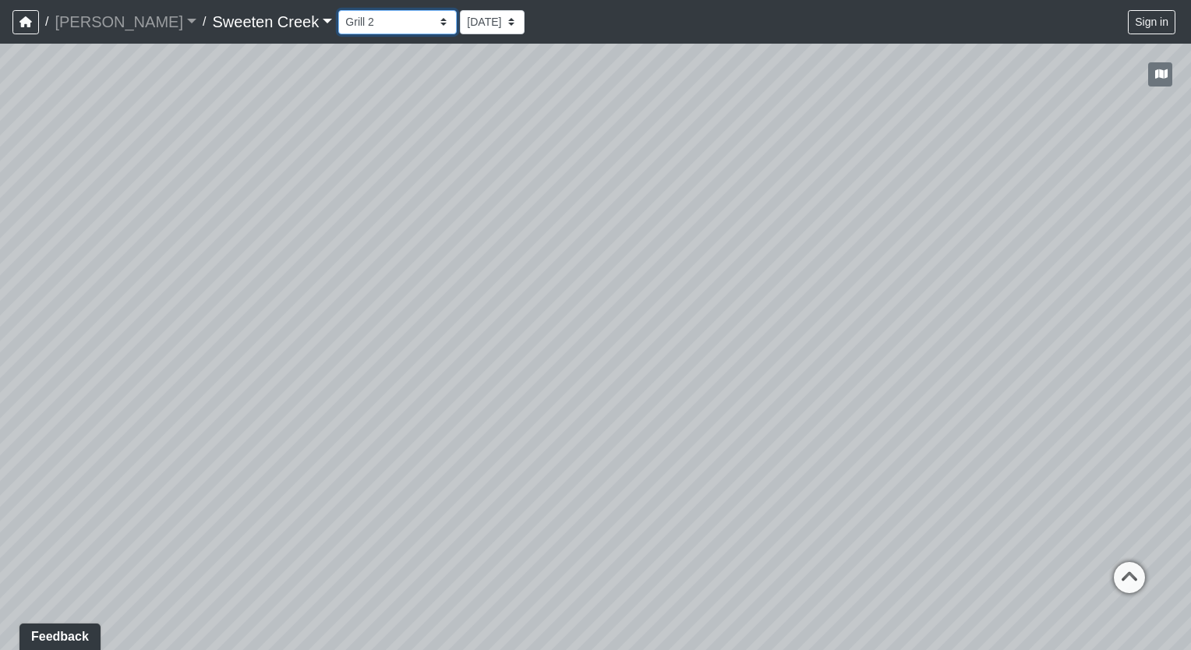
click at [338, 10] on select "Bistro Fitness - Hobby Booth Seating Counter Dining Dining 2 Elevators Elevator…" at bounding box center [397, 22] width 118 height 24
drag, startPoint x: 613, startPoint y: 447, endPoint x: 228, endPoint y: 484, distance: 386.9
click at [228, 484] on div "Loading... Office Loading... Reception Loading... Mailroom - Elevator Lobby Loa…" at bounding box center [595, 347] width 1191 height 606
drag, startPoint x: 345, startPoint y: 452, endPoint x: 87, endPoint y: 406, distance: 261.3
click at [87, 406] on div "Loading... Office Loading... Reception Loading... Mailroom - Elevator Lobby Loa…" at bounding box center [595, 347] width 1191 height 606
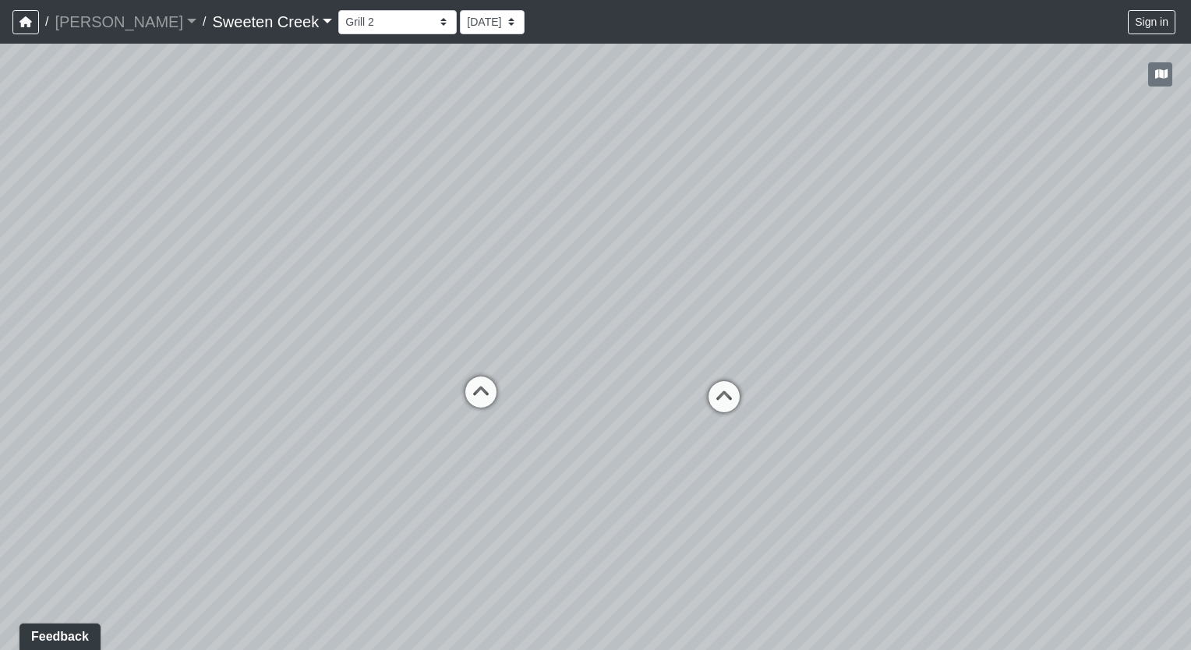
drag, startPoint x: 644, startPoint y: 456, endPoint x: 511, endPoint y: 440, distance: 134.3
click at [511, 440] on div "Loading... Office Loading... Reception Loading... Mailroom - Elevator Lobby Loa…" at bounding box center [595, 347] width 1191 height 606
click at [371, 25] on select "Bistro Fitness - Hobby Booth Seating Counter Dining Dining 2 Elevators Elevator…" at bounding box center [397, 22] width 118 height 24
click at [338, 10] on select "Bistro Fitness - Hobby Booth Seating Counter Dining Dining 2 Elevators Elevator…" at bounding box center [397, 22] width 118 height 24
click at [371, 23] on select "Bistro Fitness - Hobby Booth Seating Counter Dining Dining 2 Elevators Elevator…" at bounding box center [397, 22] width 118 height 24
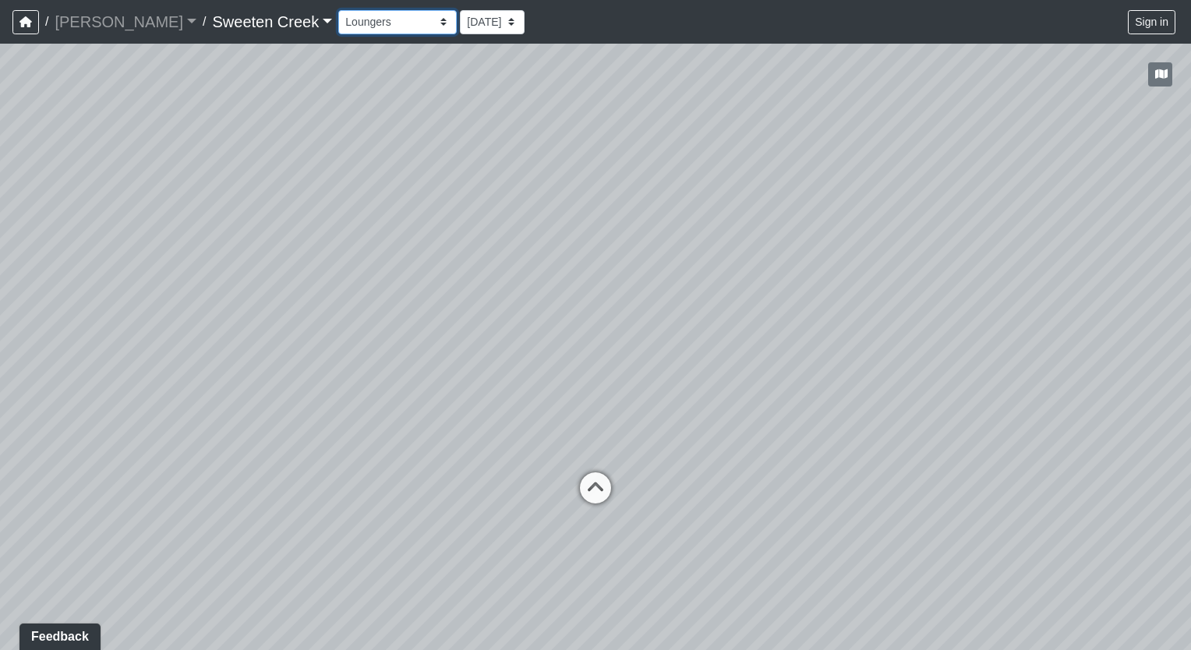
click at [338, 10] on select "Bistro Fitness - Hobby Booth Seating Counter Dining Dining 2 Elevators Elevator…" at bounding box center [397, 22] width 118 height 24
click at [374, 23] on select "Bistro Fitness - Hobby Booth Seating Counter Dining Dining 2 Elevators Elevator…" at bounding box center [397, 22] width 118 height 24
click at [338, 10] on select "Bistro Fitness - Hobby Booth Seating Counter Dining Dining 2 Elevators Elevator…" at bounding box center [397, 22] width 118 height 24
click at [372, 22] on select "Bistro Fitness - Hobby Booth Seating Counter Dining Dining 2 Elevators Elevator…" at bounding box center [397, 22] width 118 height 24
click at [338, 10] on select "Bistro Fitness - Hobby Booth Seating Counter Dining Dining 2 Elevators Elevator…" at bounding box center [397, 22] width 118 height 24
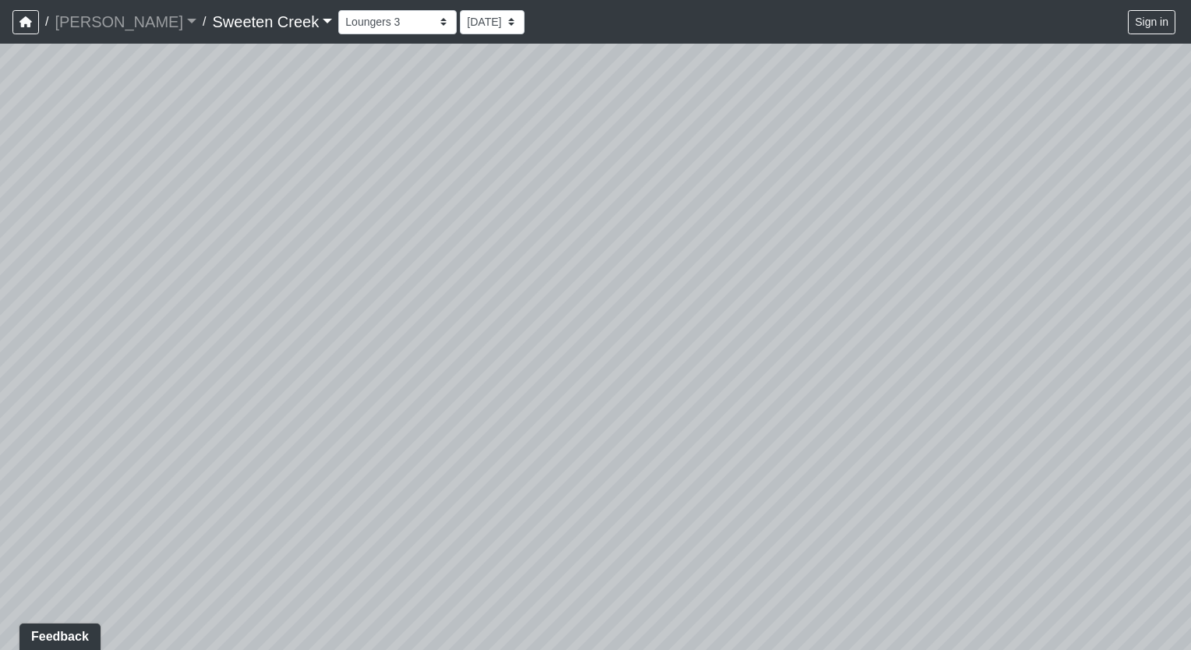
drag, startPoint x: 429, startPoint y: 343, endPoint x: -3, endPoint y: 258, distance: 440.9
click at [0, 258] on html "/ [PERSON_NAME] Loading... / Sweeten Creek Sweeten Creek Loading... [GEOGRAPHIC…" at bounding box center [595, 325] width 1191 height 650
drag, startPoint x: 629, startPoint y: 334, endPoint x: 133, endPoint y: 295, distance: 497.3
click at [133, 295] on div "Loading... Office Loading... Reception Loading... Mailroom - Elevator Lobby Loa…" at bounding box center [595, 347] width 1191 height 606
drag, startPoint x: 589, startPoint y: 326, endPoint x: 419, endPoint y: 307, distance: 171.7
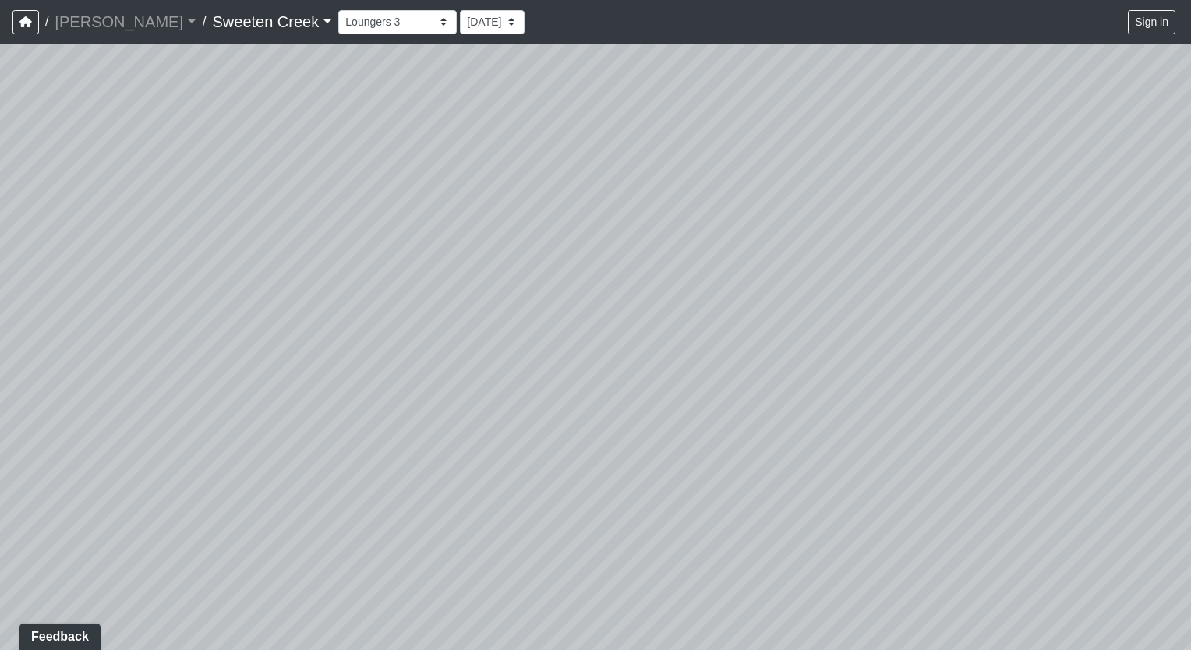
click at [419, 307] on div "Loading... Office Loading... Reception Loading... Mailroom - Elevator Lobby Loa…" at bounding box center [595, 347] width 1191 height 606
click at [374, 23] on select "Bistro Fitness - Hobby Booth Seating Counter Dining Dining 2 Elevators Elevator…" at bounding box center [397, 22] width 118 height 24
click at [338, 10] on select "Bistro Fitness - Hobby Booth Seating Counter Dining Dining 2 Elevators Elevator…" at bounding box center [397, 22] width 118 height 24
click at [371, 22] on select "Bistro Fitness - Hobby Booth Seating Counter Dining Dining 2 Elevators Elevator…" at bounding box center [397, 22] width 118 height 24
click at [338, 10] on select "Bistro Fitness - Hobby Booth Seating Counter Dining Dining 2 Elevators Elevator…" at bounding box center [397, 22] width 118 height 24
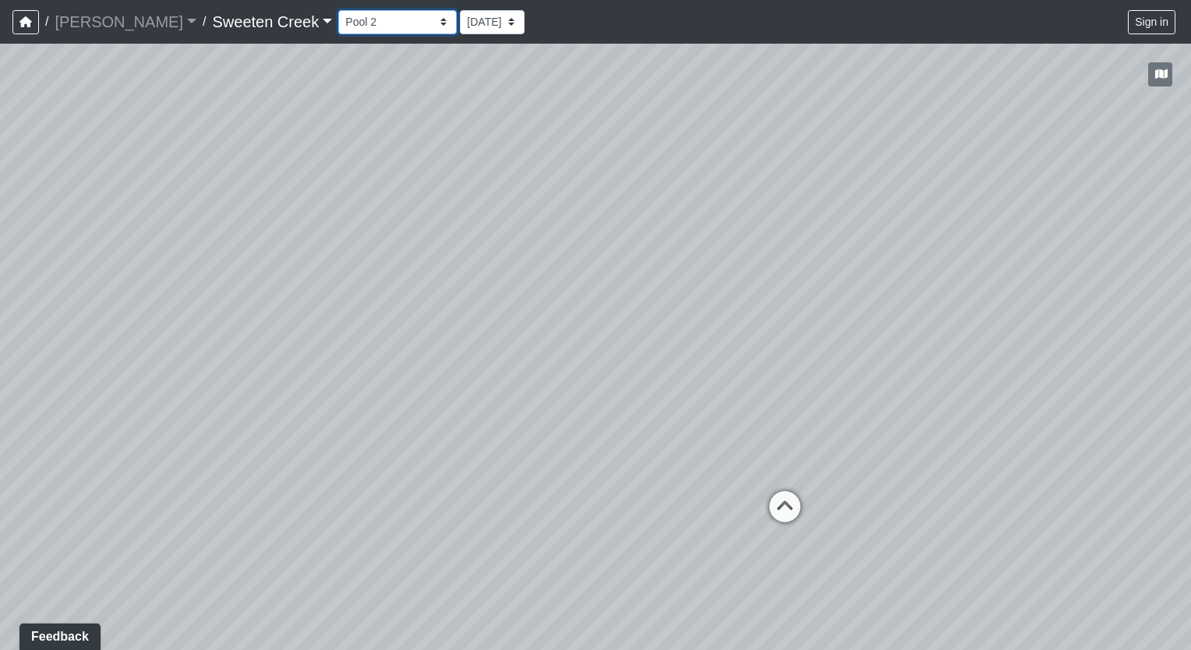
click at [374, 24] on select "Bistro Fitness - Hobby Booth Seating Counter Dining Dining 2 Elevators Elevator…" at bounding box center [397, 22] width 118 height 24
click at [338, 10] on select "Bistro Fitness - Hobby Booth Seating Counter Dining Dining 2 Elevators Elevator…" at bounding box center [397, 22] width 118 height 24
click at [379, 22] on select "Bistro Fitness - Hobby Booth Seating Counter Dining Dining 2 Elevators Elevator…" at bounding box center [397, 22] width 118 height 24
click at [338, 10] on select "Bistro Fitness - Hobby Booth Seating Counter Dining Dining 2 Elevators Elevator…" at bounding box center [397, 22] width 118 height 24
click at [371, 23] on select "Bistro Fitness - Hobby Booth Seating Counter Dining Dining 2 Elevators Elevator…" at bounding box center [397, 22] width 118 height 24
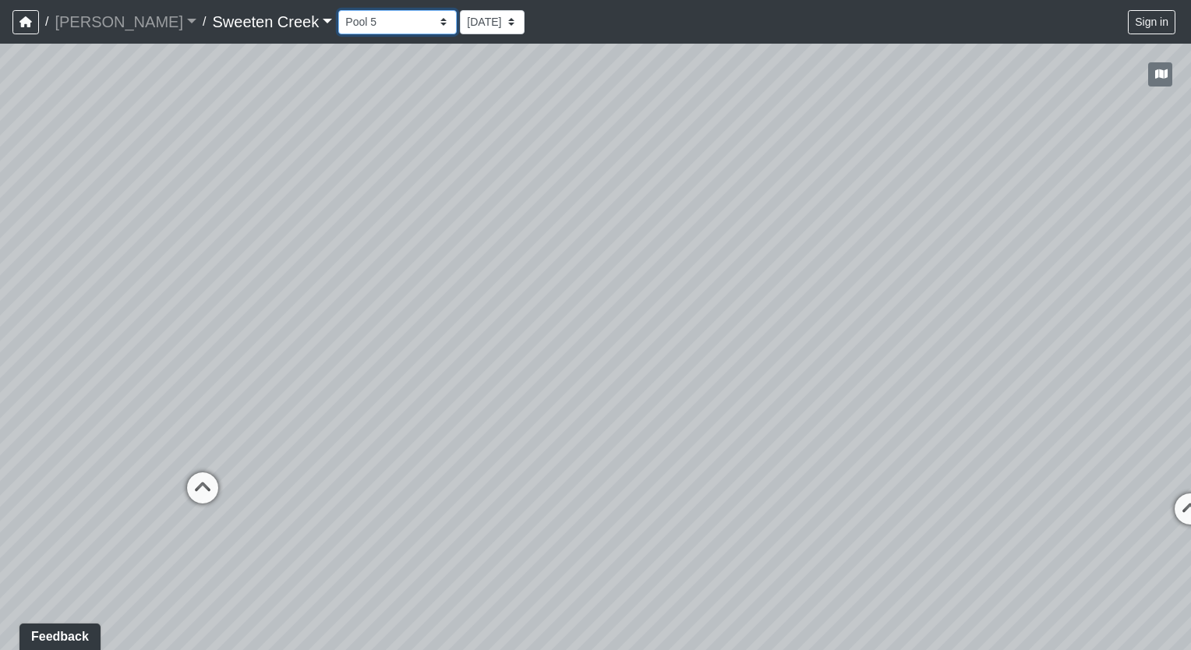
click at [338, 10] on select "Bistro Fitness - Hobby Booth Seating Counter Dining Dining 2 Elevators Elevator…" at bounding box center [397, 22] width 118 height 24
click at [377, 23] on select "Bistro Fitness - Hobby Booth Seating Counter Dining Dining 2 Elevators Elevator…" at bounding box center [397, 22] width 118 height 24
click at [338, 10] on select "Bistro Fitness - Hobby Booth Seating Counter Dining Dining 2 Elevators Elevator…" at bounding box center [397, 22] width 118 height 24
click at [374, 23] on select "Bistro Fitness - Hobby Booth Seating Counter Dining Dining 2 Elevators Elevator…" at bounding box center [397, 22] width 118 height 24
click at [338, 10] on select "Bistro Fitness - Hobby Booth Seating Counter Dining Dining 2 Elevators Elevator…" at bounding box center [397, 22] width 118 height 24
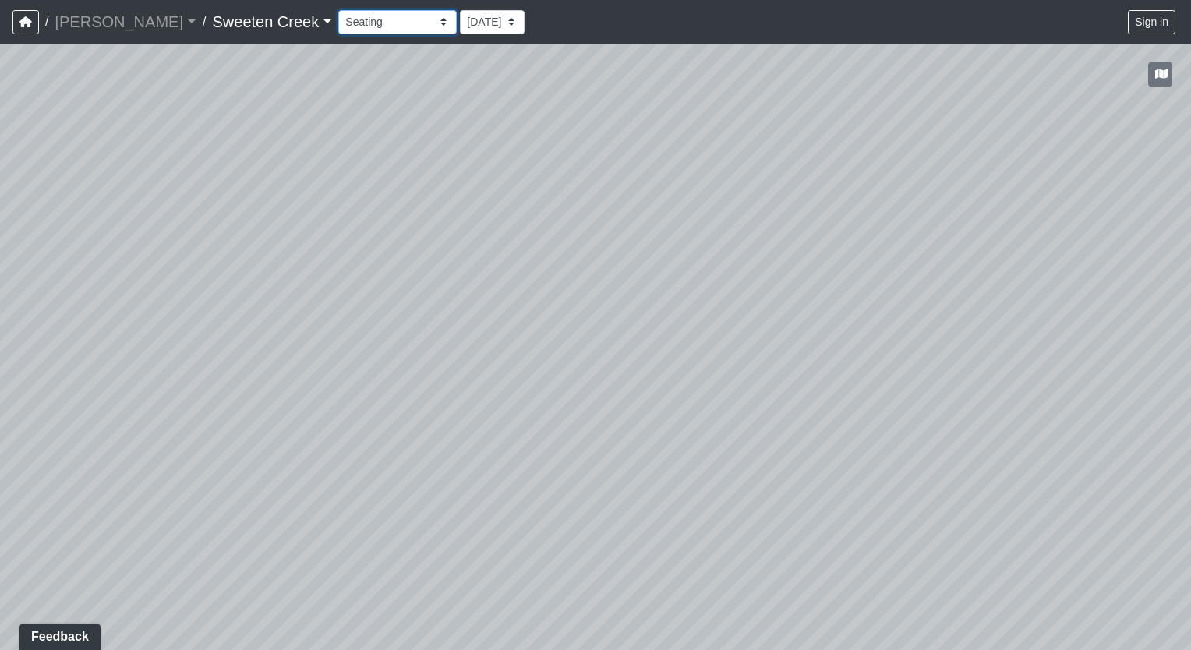
click at [374, 23] on select "Bistro Fitness - Hobby Booth Seating Counter Dining Dining 2 Elevators Elevator…" at bounding box center [397, 22] width 118 height 24
click at [338, 10] on select "Bistro Fitness - Hobby Booth Seating Counter Dining Dining 2 Elevators Elevator…" at bounding box center [397, 22] width 118 height 24
drag, startPoint x: 599, startPoint y: 413, endPoint x: 215, endPoint y: 421, distance: 383.6
click at [215, 421] on div "Loading... Office Loading... Reception Loading... Mailroom - Elevator Lobby Loa…" at bounding box center [595, 347] width 1191 height 606
drag, startPoint x: 806, startPoint y: 596, endPoint x: 610, endPoint y: 309, distance: 348.3
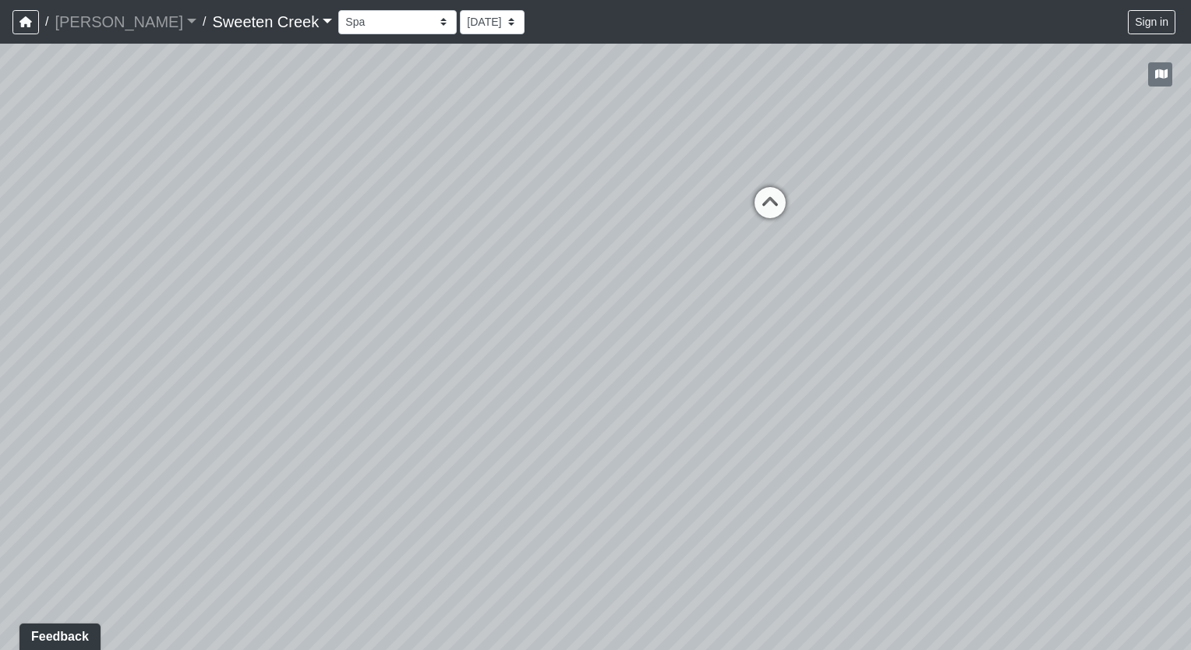
click at [610, 309] on div "Loading... Office Loading... Reception Loading... Mailroom - Elevator Lobby Loa…" at bounding box center [595, 347] width 1191 height 606
click at [374, 21] on select "Bistro Fitness - Hobby Booth Seating Counter Dining Dining 2 Elevators Elevator…" at bounding box center [397, 22] width 118 height 24
click at [338, 10] on select "Bistro Fitness - Hobby Booth Seating Counter Dining Dining 2 Elevators Elevator…" at bounding box center [397, 22] width 118 height 24
drag, startPoint x: 581, startPoint y: 498, endPoint x: 849, endPoint y: 428, distance: 277.2
click at [849, 428] on div "Loading... Office Loading... Reception Loading... Mailroom - Elevator Lobby Loa…" at bounding box center [595, 347] width 1191 height 606
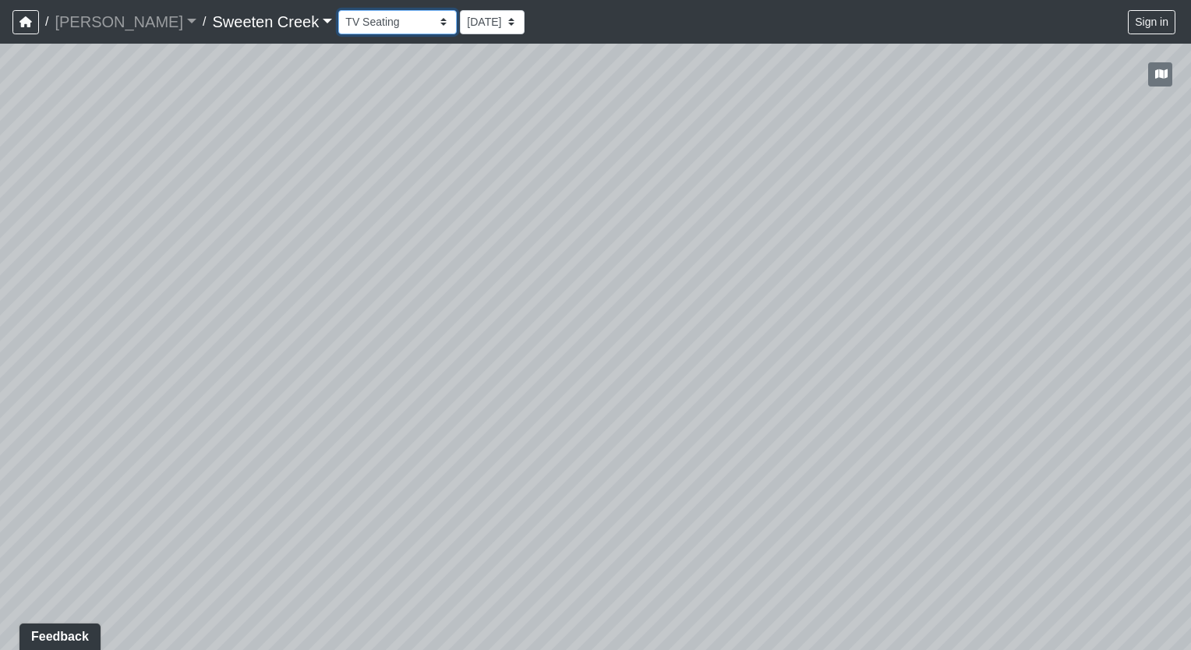
click at [374, 21] on select "Bistro Fitness - Hobby Booth Seating Counter Dining Dining 2 Elevators Elevator…" at bounding box center [397, 22] width 118 height 24
click at [338, 10] on select "Bistro Fitness - Hobby Booth Seating Counter Dining Dining 2 Elevators Elevator…" at bounding box center [397, 22] width 118 height 24
drag, startPoint x: 717, startPoint y: 479, endPoint x: 206, endPoint y: 405, distance: 516.6
click at [206, 405] on div "Loading... Office Loading... Reception Loading... Mailroom - Elevator Lobby Loa…" at bounding box center [595, 347] width 1191 height 606
drag, startPoint x: 611, startPoint y: 427, endPoint x: 111, endPoint y: 399, distance: 501.2
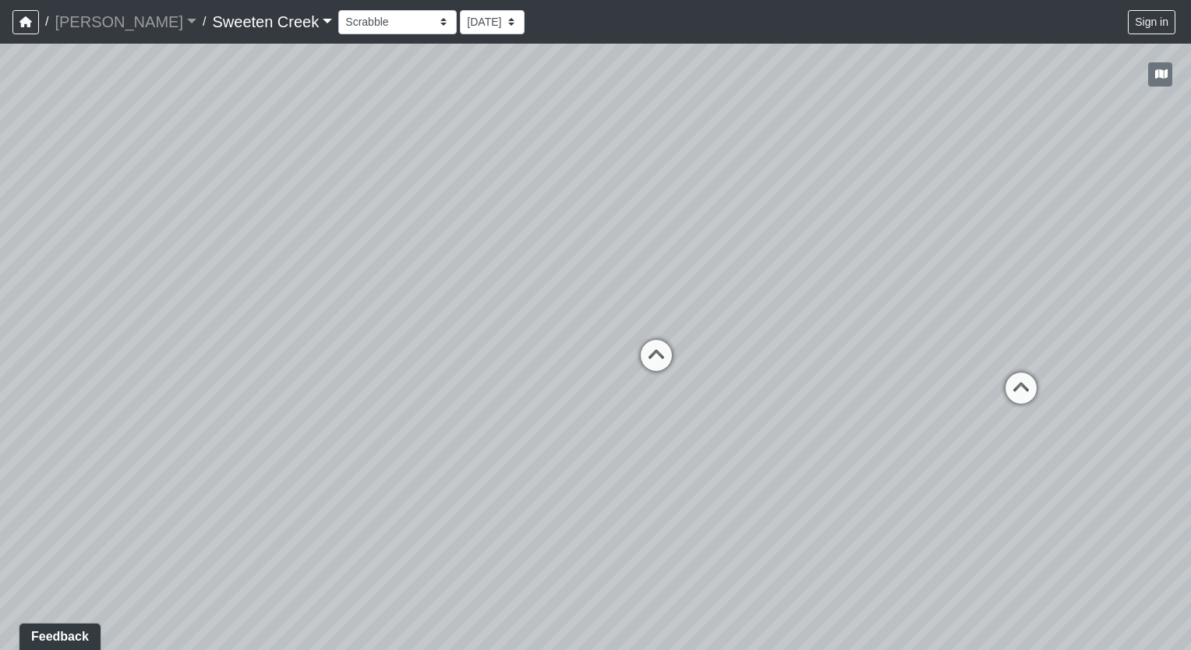
click at [111, 399] on div "Loading... Office Loading... Reception Loading... Mailroom - Elevator Lobby Loa…" at bounding box center [595, 347] width 1191 height 606
drag, startPoint x: 614, startPoint y: 421, endPoint x: 261, endPoint y: 332, distance: 364.1
click at [261, 332] on div "Loading... Office Loading... Reception Loading... Mailroom - Elevator Lobby Loa…" at bounding box center [595, 347] width 1191 height 606
drag, startPoint x: 617, startPoint y: 389, endPoint x: 395, endPoint y: 355, distance: 224.8
click at [395, 355] on div "Loading... Office Loading... Reception Loading... Mailroom - Elevator Lobby Loa…" at bounding box center [595, 347] width 1191 height 606
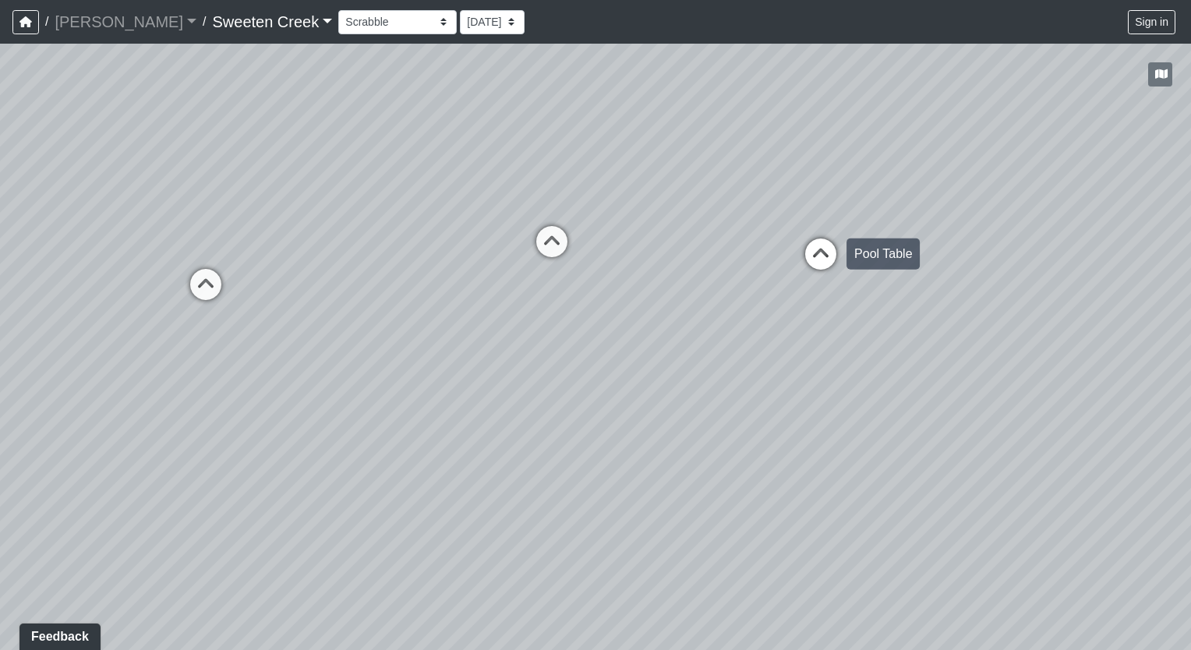
click at [817, 246] on icon at bounding box center [820, 262] width 47 height 47
drag, startPoint x: 548, startPoint y: 352, endPoint x: 1193, endPoint y: 497, distance: 661.5
click at [1190, 497] on html "/ [PERSON_NAME] Loading... / Sweeten Creek Sweeten Creek Loading... [GEOGRAPHIC…" at bounding box center [595, 325] width 1191 height 650
drag, startPoint x: 542, startPoint y: 415, endPoint x: 1039, endPoint y: 391, distance: 497.9
click at [1039, 391] on div "Loading... Office Loading... Reception Loading... Mailroom - Elevator Lobby Loa…" at bounding box center [595, 347] width 1191 height 606
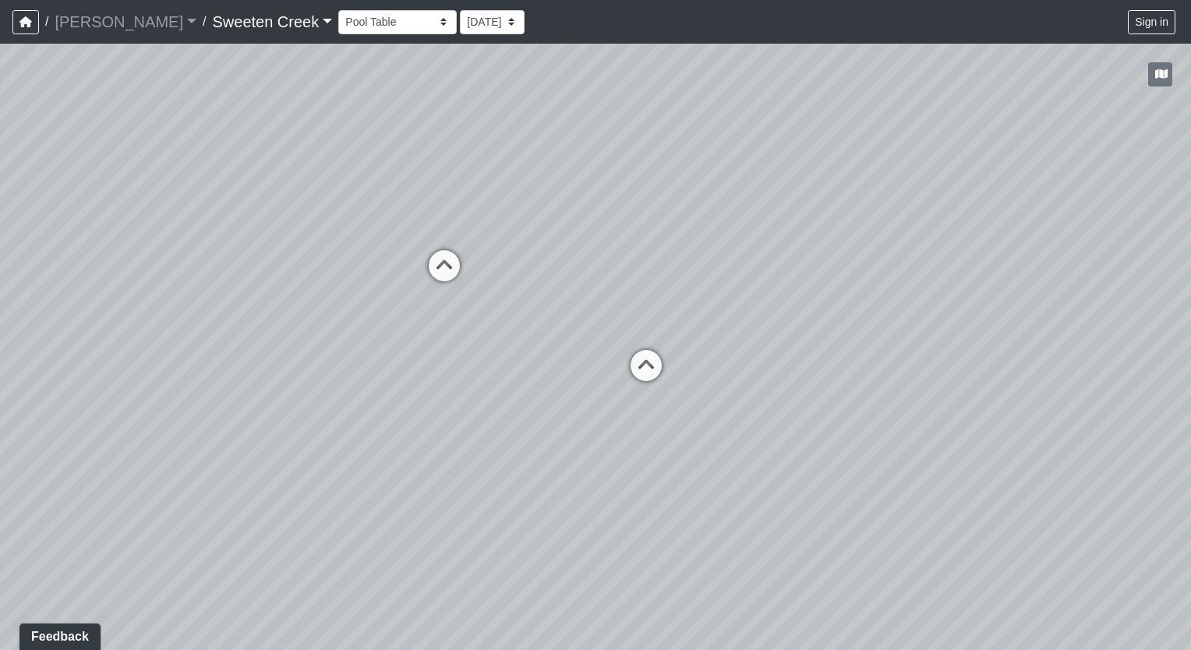
drag, startPoint x: 1028, startPoint y: 394, endPoint x: 800, endPoint y: 349, distance: 232.0
click at [800, 349] on div "Loading... Office Loading... Reception Loading... Mailroom - Elevator Lobby Loa…" at bounding box center [595, 347] width 1191 height 606
click at [371, 23] on select "Bistro Fitness - Hobby Booth Seating Counter Dining Dining 2 Elevators Elevator…" at bounding box center [397, 22] width 118 height 24
click at [338, 10] on select "Bistro Fitness - Hobby Booth Seating Counter Dining Dining 2 Elevators Elevator…" at bounding box center [397, 22] width 118 height 24
drag, startPoint x: 291, startPoint y: 332, endPoint x: 985, endPoint y: 338, distance: 694.5
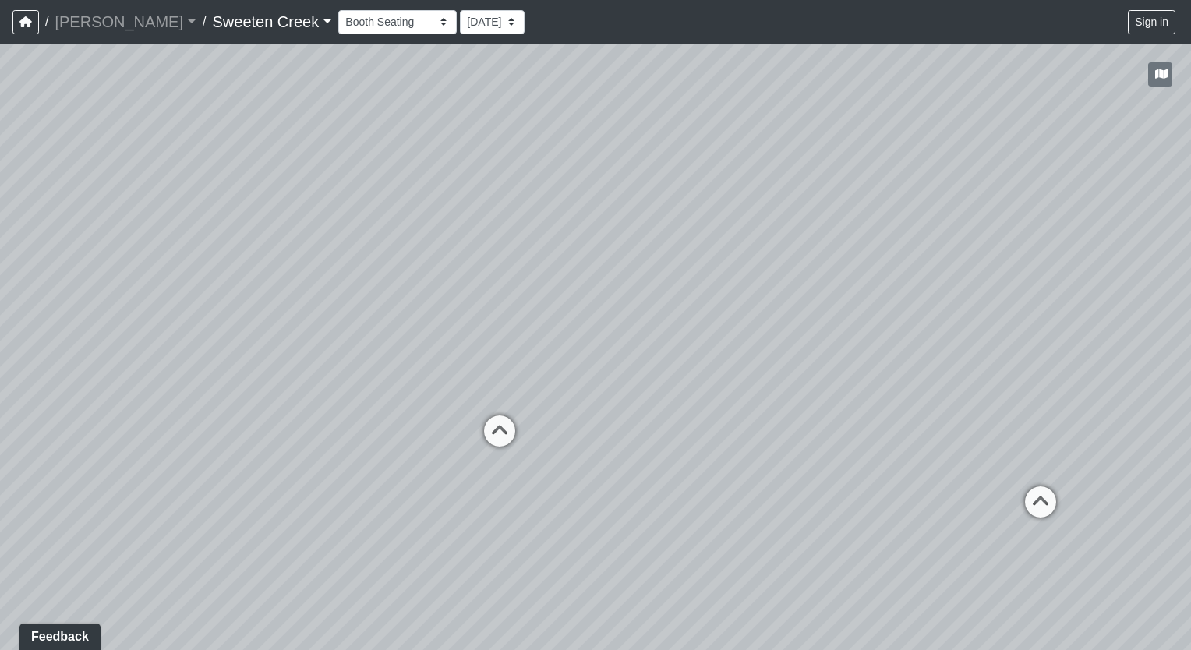
click at [985, 338] on div "Loading... Office Loading... Reception Loading... Mailroom - Elevator Lobby Loa…" at bounding box center [595, 347] width 1191 height 606
click at [377, 23] on select "Bistro Fitness - Hobby Booth Seating Counter Dining Dining 2 Elevators Elevator…" at bounding box center [397, 22] width 118 height 24
click at [338, 10] on select "Bistro Fitness - Hobby Booth Seating Counter Dining Dining 2 Elevators Elevator…" at bounding box center [397, 22] width 118 height 24
drag, startPoint x: 315, startPoint y: 349, endPoint x: 225, endPoint y: 288, distance: 108.3
click at [225, 288] on div "Loading... Office Loading... Reception Loading... Mailroom - Elevator Lobby Loa…" at bounding box center [595, 347] width 1191 height 606
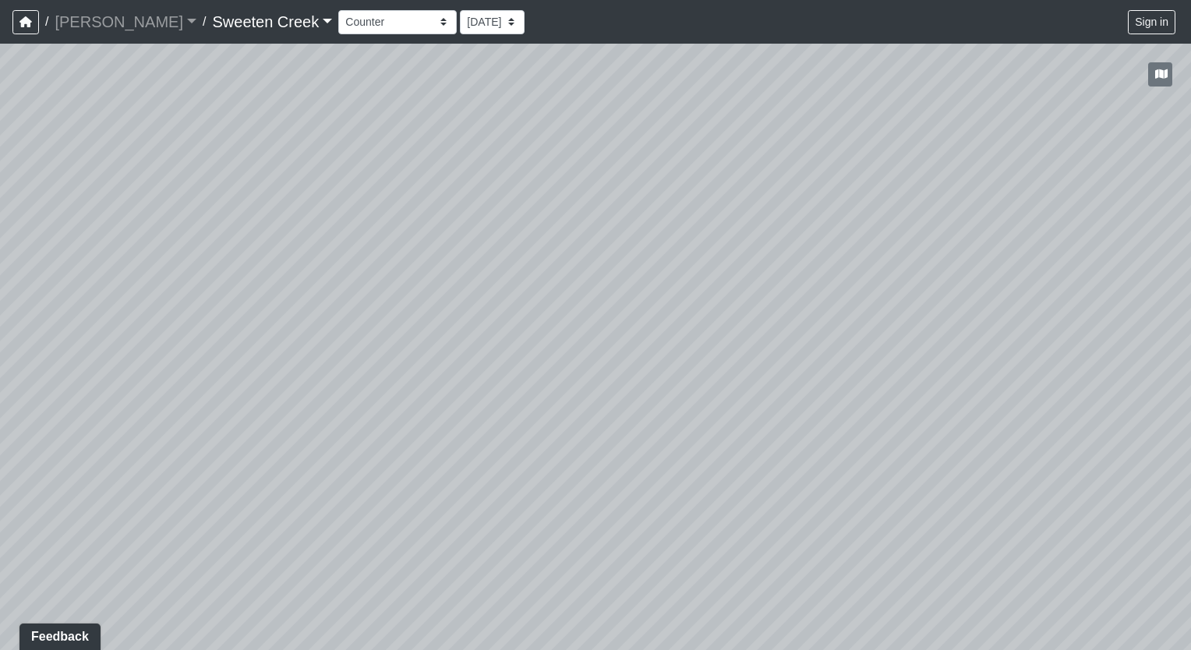
drag, startPoint x: 772, startPoint y: 444, endPoint x: -3, endPoint y: 416, distance: 775.3
click at [0, 416] on html "/ [PERSON_NAME] Loading... / Sweeten Creek Sweeten Creek Loading... [GEOGRAPHIC…" at bounding box center [595, 325] width 1191 height 650
drag, startPoint x: 756, startPoint y: 323, endPoint x: 50, endPoint y: 279, distance: 707.6
click at [50, 279] on div "Loading... Office Loading... Reception Loading... Mailroom - Elevator Lobby Loa…" at bounding box center [595, 347] width 1191 height 606
drag, startPoint x: 552, startPoint y: 249, endPoint x: 226, endPoint y: 247, distance: 325.8
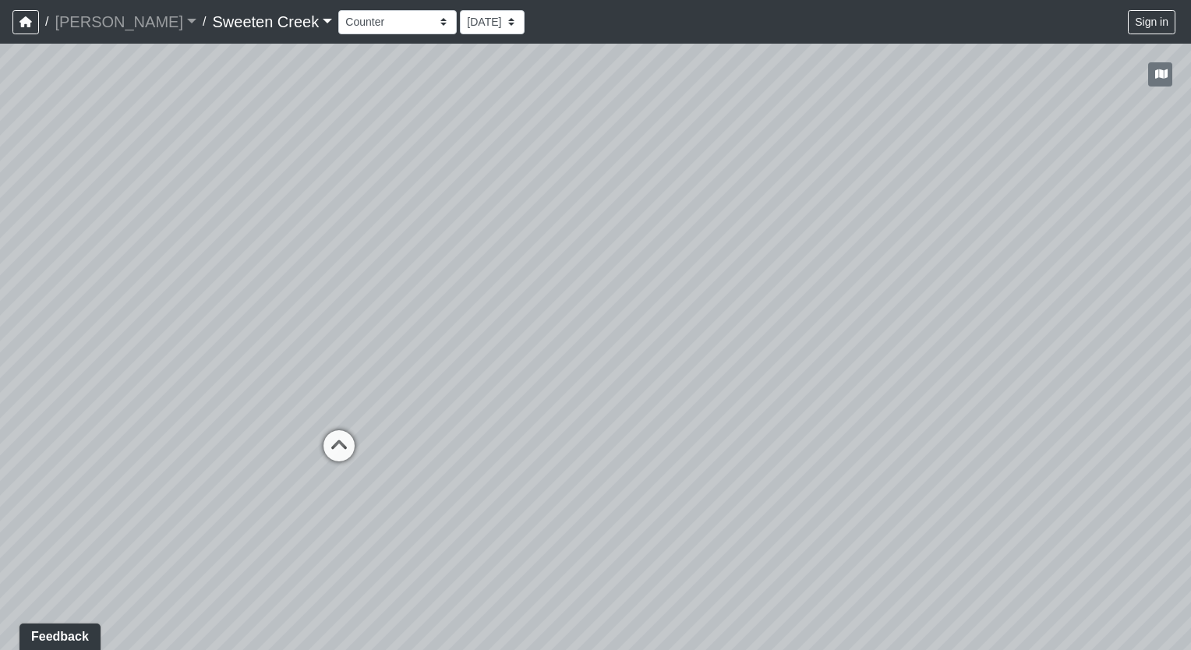
click at [226, 247] on div "Loading... Office Loading... Reception Loading... Mailroom - Elevator Lobby Loa…" at bounding box center [595, 347] width 1191 height 606
click at [371, 23] on select "Bistro Fitness - Hobby Booth Seating Counter Dining Dining 2 Elevators Elevator…" at bounding box center [397, 22] width 118 height 24
click at [338, 10] on select "Bistro Fitness - Hobby Booth Seating Counter Dining Dining 2 Elevators Elevator…" at bounding box center [397, 22] width 118 height 24
click at [374, 23] on select "Bistro Fitness - Hobby Booth Seating Counter Dining Dining 2 Elevators Elevator…" at bounding box center [397, 22] width 118 height 24
click at [338, 10] on select "Bistro Fitness - Hobby Booth Seating Counter Dining Dining 2 Elevators Elevator…" at bounding box center [397, 22] width 118 height 24
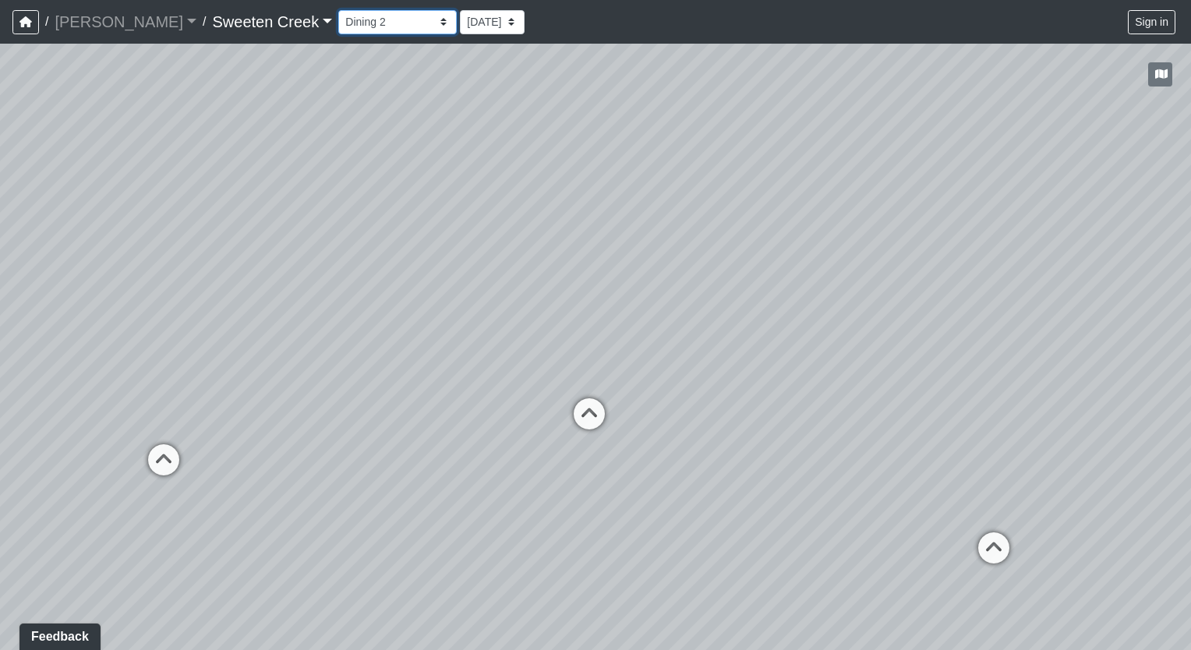
click at [371, 23] on select "Bistro Fitness - Hobby Booth Seating Counter Dining Dining 2 Elevators Elevator…" at bounding box center [397, 22] width 118 height 24
click at [338, 10] on select "Bistro Fitness - Hobby Booth Seating Counter Dining Dining 2 Elevators Elevator…" at bounding box center [397, 22] width 118 height 24
drag, startPoint x: 320, startPoint y: 210, endPoint x: -3, endPoint y: 110, distance: 338.5
click at [0, 110] on html "/ [PERSON_NAME] Loading... / Sweeten Creek Sweeten Creek Loading... [GEOGRAPHIC…" at bounding box center [595, 325] width 1191 height 650
drag, startPoint x: 550, startPoint y: 221, endPoint x: -3, endPoint y: 118, distance: 562.3
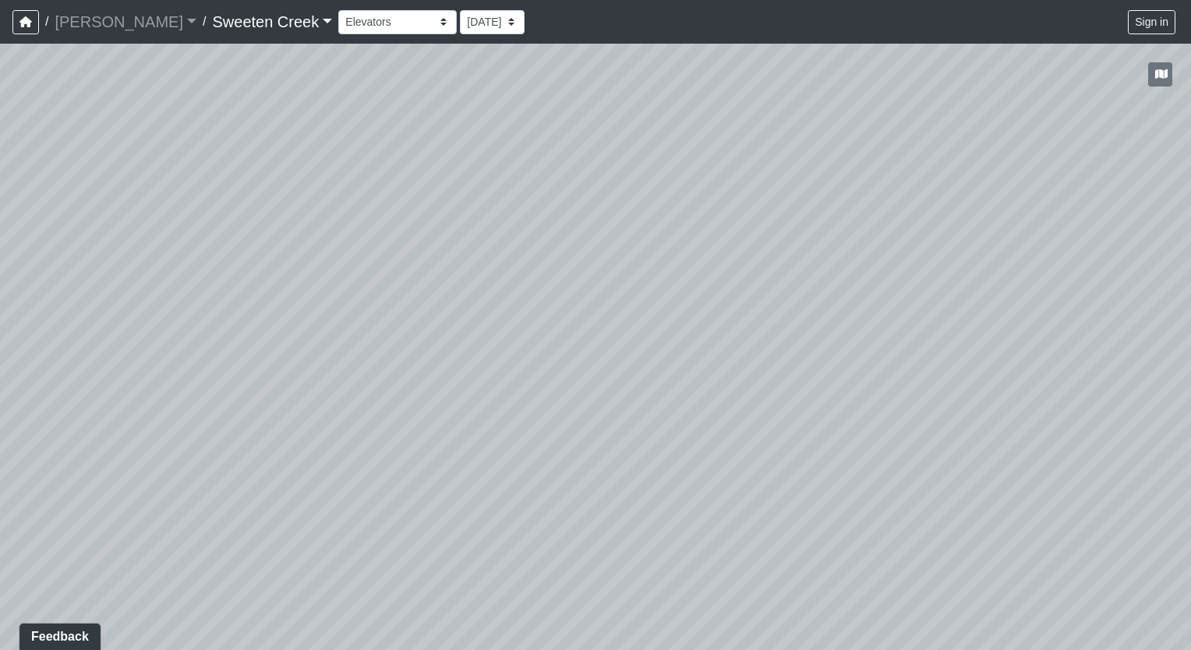
click at [0, 118] on html "/ [PERSON_NAME] Loading... / Sweeten Creek Sweeten Creek Loading... [GEOGRAPHIC…" at bounding box center [595, 325] width 1191 height 650
drag, startPoint x: 716, startPoint y: 270, endPoint x: 165, endPoint y: 429, distance: 573.8
click at [165, 429] on div "Loading... Office Loading... Reception Loading... Mailroom - Elevator Lobby Loa…" at bounding box center [595, 347] width 1191 height 606
drag, startPoint x: 779, startPoint y: 375, endPoint x: 505, endPoint y: 346, distance: 275.9
click at [505, 346] on div "Loading... Office Loading... Reception Loading... Mailroom - Elevator Lobby Loa…" at bounding box center [595, 347] width 1191 height 606
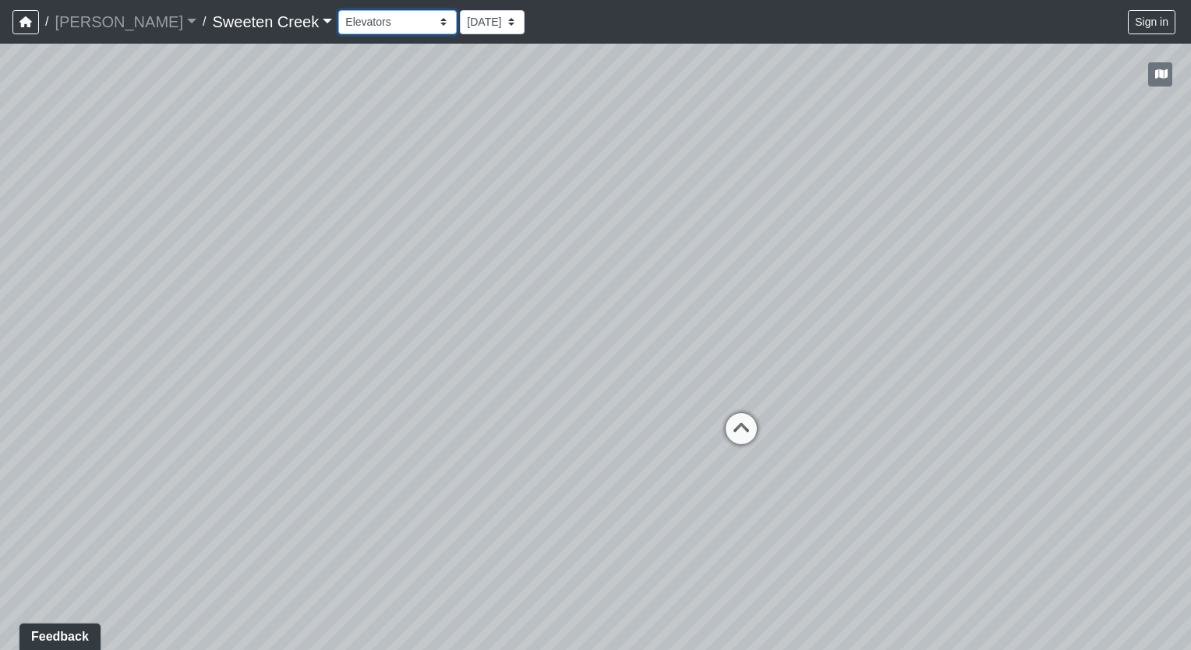
click at [373, 23] on select "Bistro Fitness - Hobby Booth Seating Counter Dining Dining 2 Elevators Elevator…" at bounding box center [397, 22] width 118 height 24
click at [338, 10] on select "Bistro Fitness - Hobby Booth Seating Counter Dining Dining 2 Elevators Elevator…" at bounding box center [397, 22] width 118 height 24
click at [375, 23] on select "Bistro Fitness - Hobby Booth Seating Counter Dining Dining 2 Elevators Elevator…" at bounding box center [397, 22] width 118 height 24
click at [338, 10] on select "Bistro Fitness - Hobby Booth Seating Counter Dining Dining 2 Elevators Elevator…" at bounding box center [397, 22] width 118 height 24
click at [376, 23] on select "Bistro Fitness - Hobby Booth Seating Counter Dining Dining 2 Elevators Elevator…" at bounding box center [397, 22] width 118 height 24
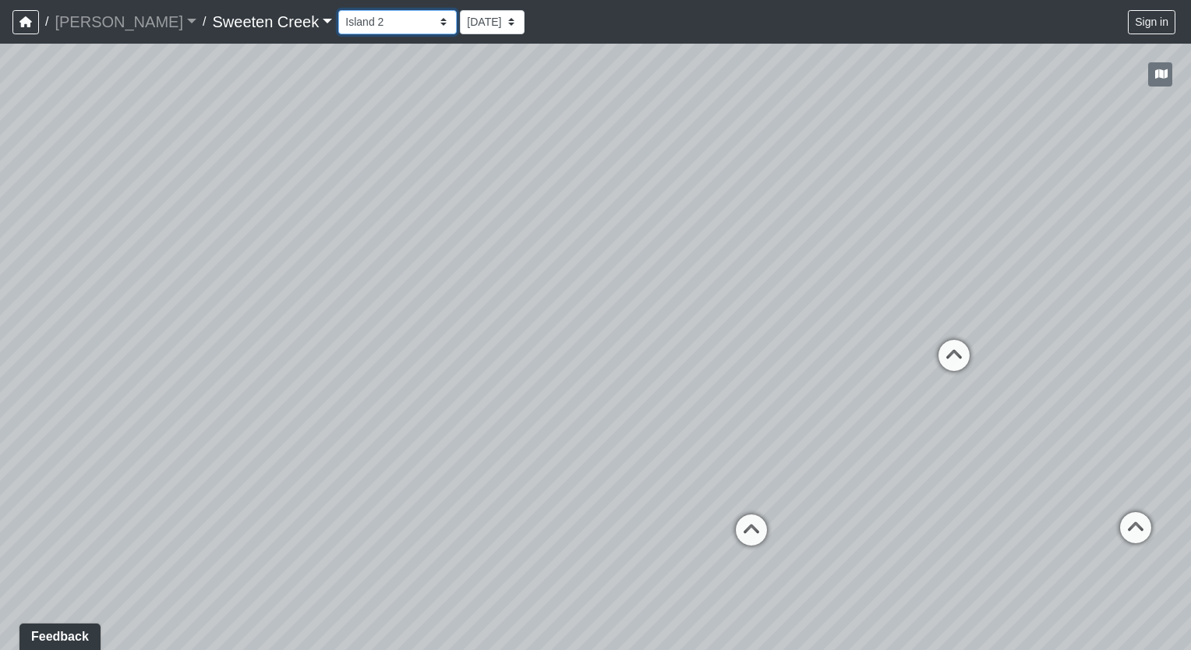
click at [338, 10] on select "Bistro Fitness - Hobby Booth Seating Counter Dining Dining 2 Elevators Elevator…" at bounding box center [397, 22] width 118 height 24
click at [378, 24] on select "Bistro Fitness - Hobby Booth Seating Counter Dining Dining 2 Elevators Elevator…" at bounding box center [397, 22] width 118 height 24
click at [338, 10] on select "Bistro Fitness - Hobby Booth Seating Counter Dining Dining 2 Elevators Elevator…" at bounding box center [397, 22] width 118 height 24
click at [377, 21] on select "Bistro Fitness - Hobby Booth Seating Counter Dining Dining 2 Elevators Elevator…" at bounding box center [397, 22] width 118 height 24
select select "5ygpjNLG6kFsszcUi9Qz4G"
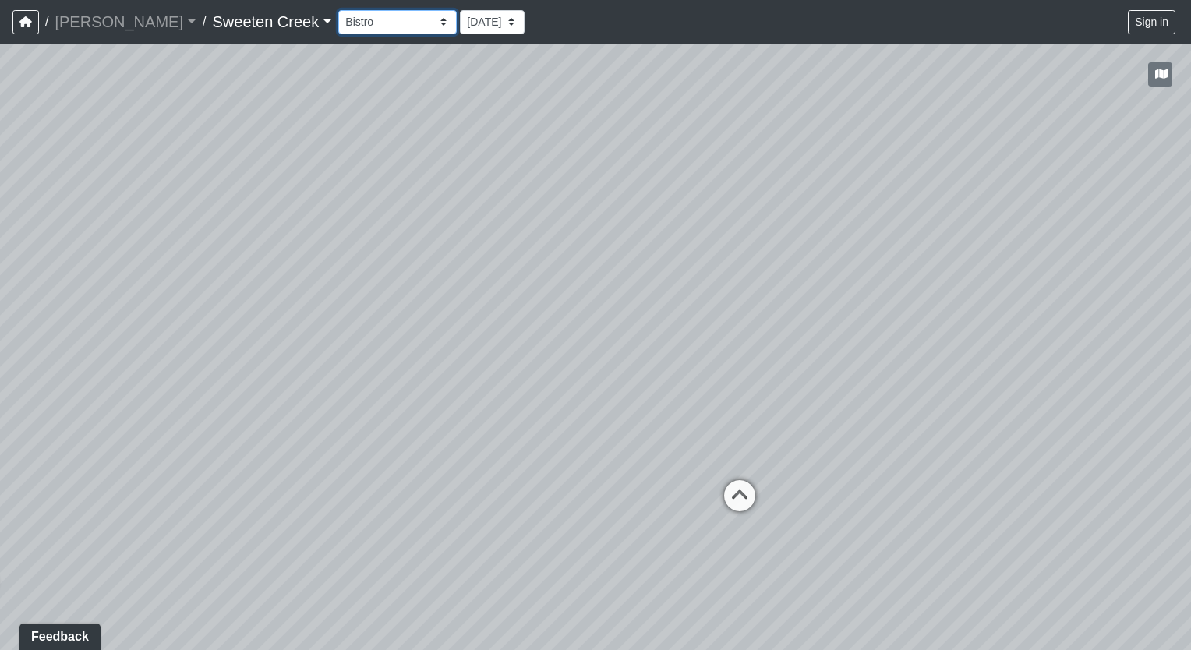
click at [338, 10] on select "Bistro Fitness - Hobby Booth Seating Counter Dining Dining 2 Elevators Elevator…" at bounding box center [397, 22] width 118 height 24
click at [373, 23] on select "Bistro Fitness - Hobby Booth Seating Counter Dining Dining 2 Elevators Elevator…" at bounding box center [397, 22] width 118 height 24
